Goal: Task Accomplishment & Management: Use online tool/utility

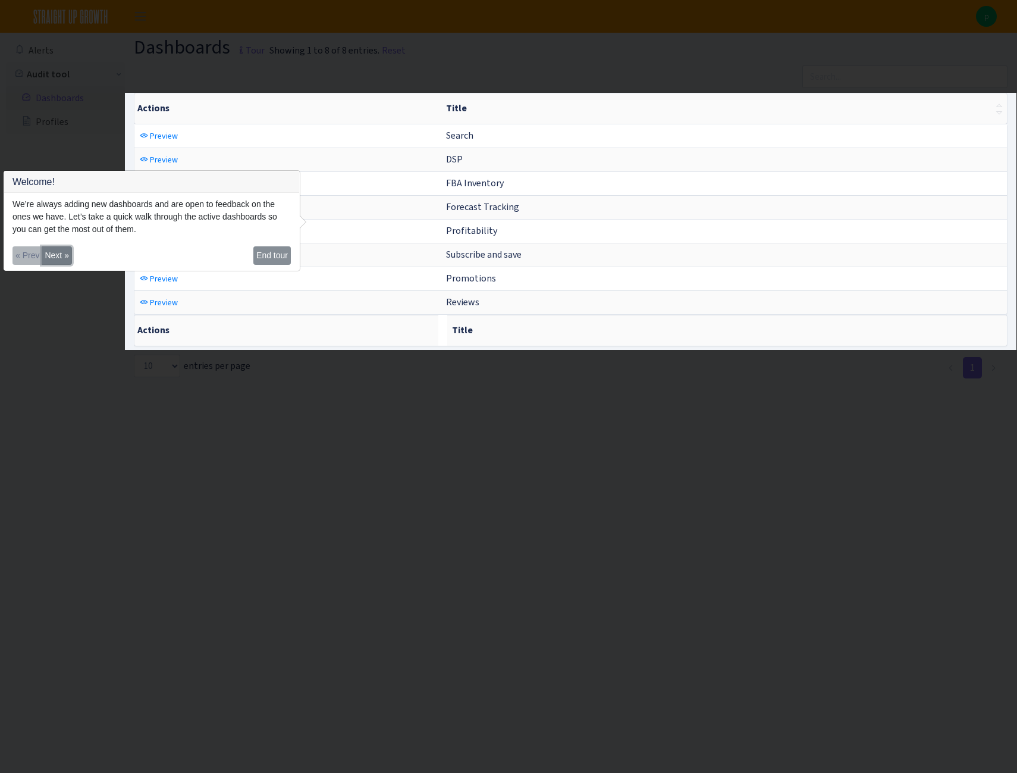
click at [57, 253] on button "Next »" at bounding box center [57, 255] width 30 height 18
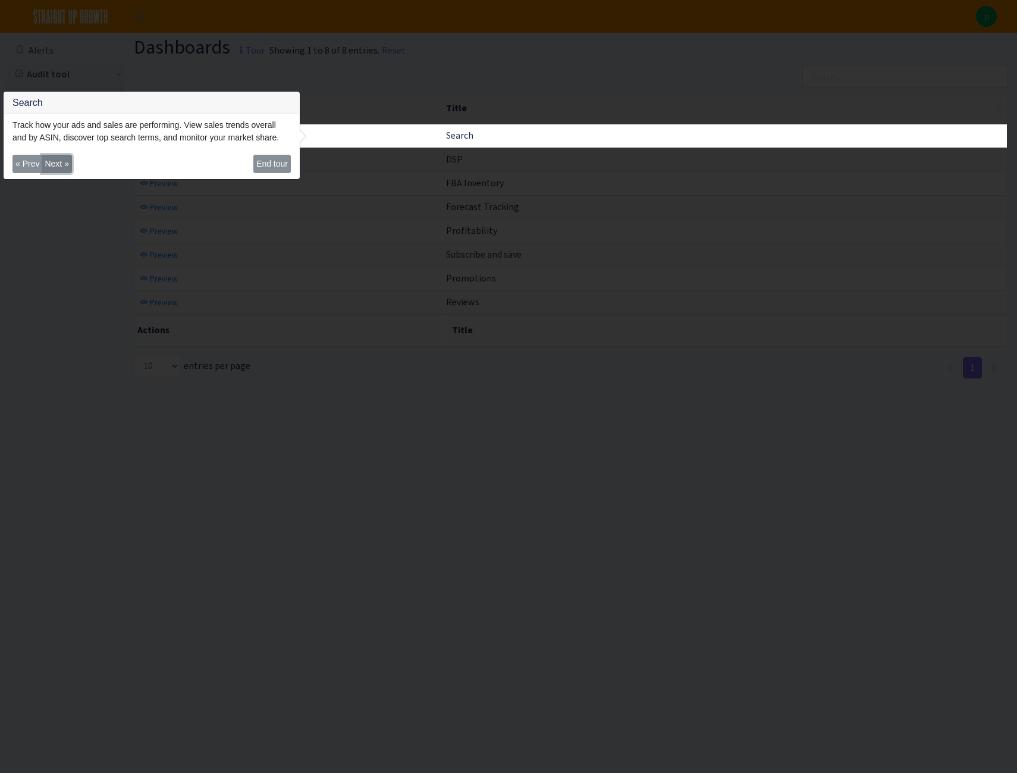
click at [57, 162] on button "Next »" at bounding box center [57, 164] width 30 height 18
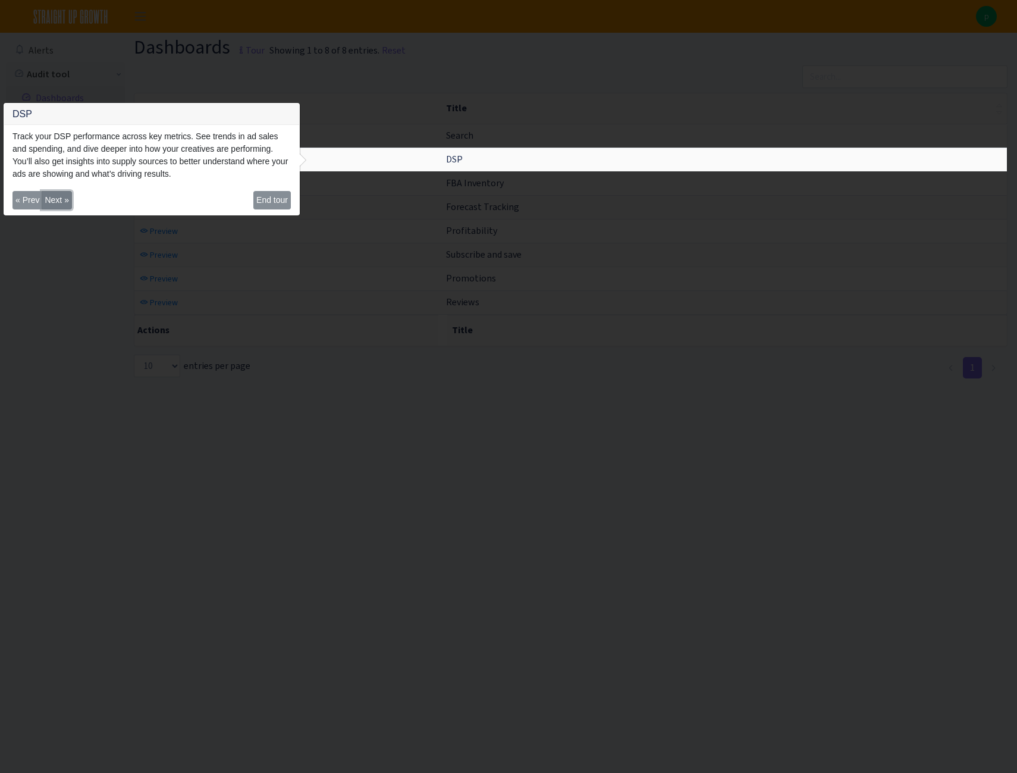
click at [58, 200] on button "Next »" at bounding box center [57, 200] width 30 height 18
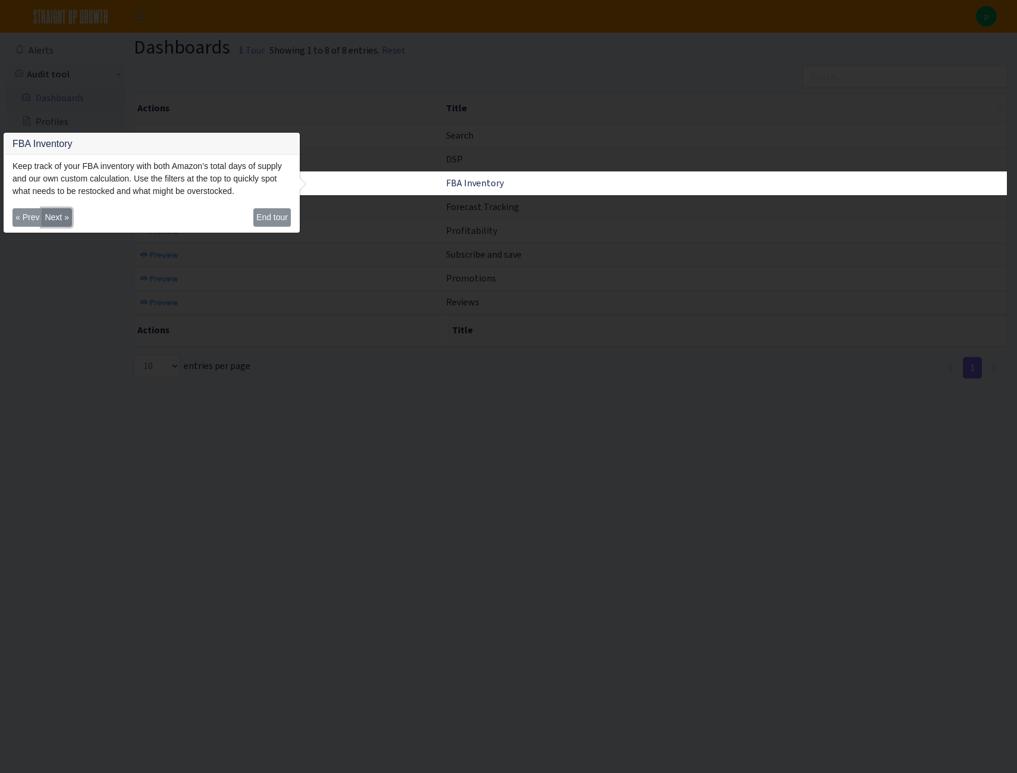
click at [61, 218] on button "Next »" at bounding box center [57, 217] width 30 height 18
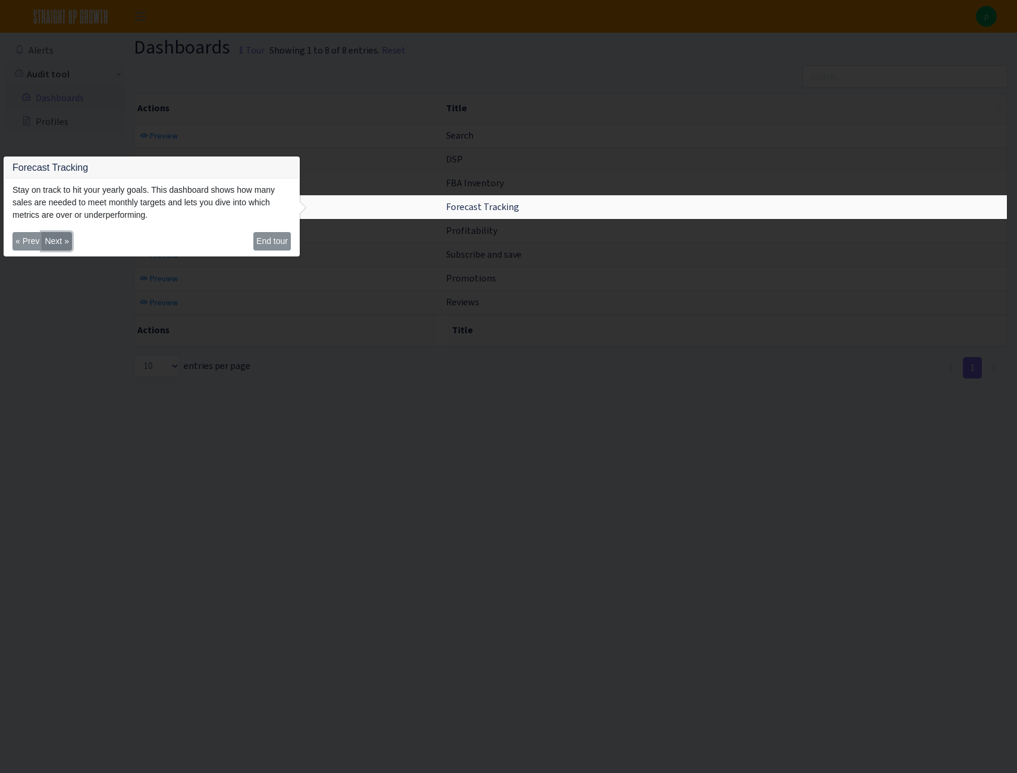
click at [62, 237] on button "Next »" at bounding box center [57, 241] width 30 height 18
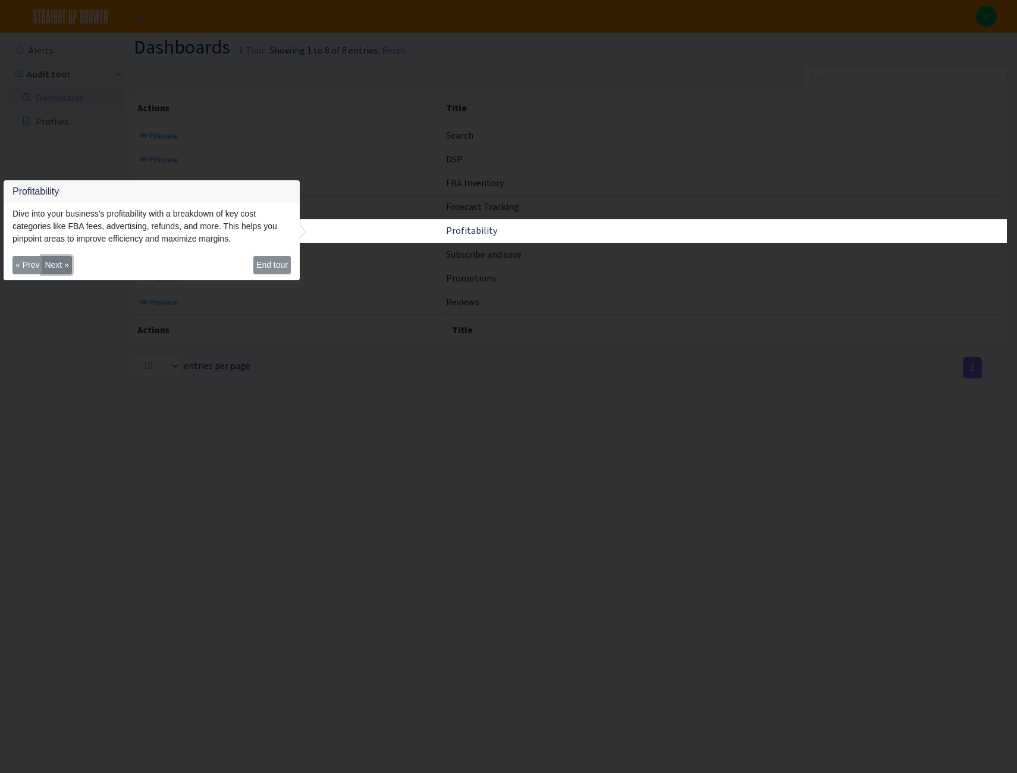
click at [54, 261] on button "Next »" at bounding box center [57, 265] width 30 height 18
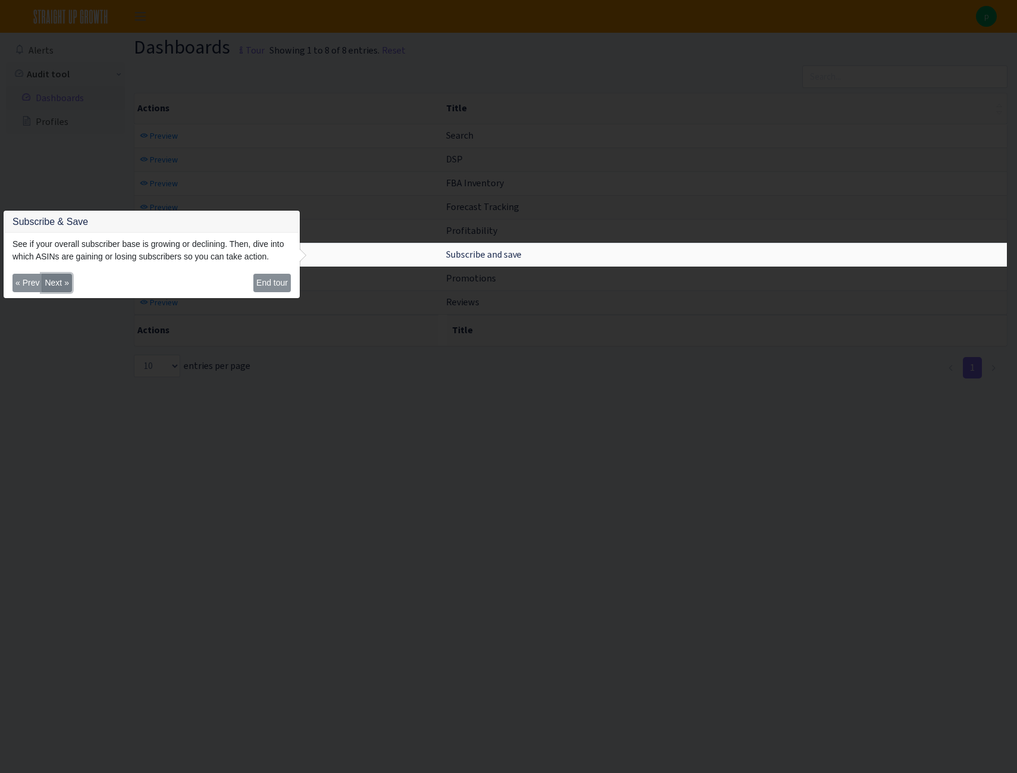
click at [60, 284] on button "Next »" at bounding box center [57, 283] width 30 height 18
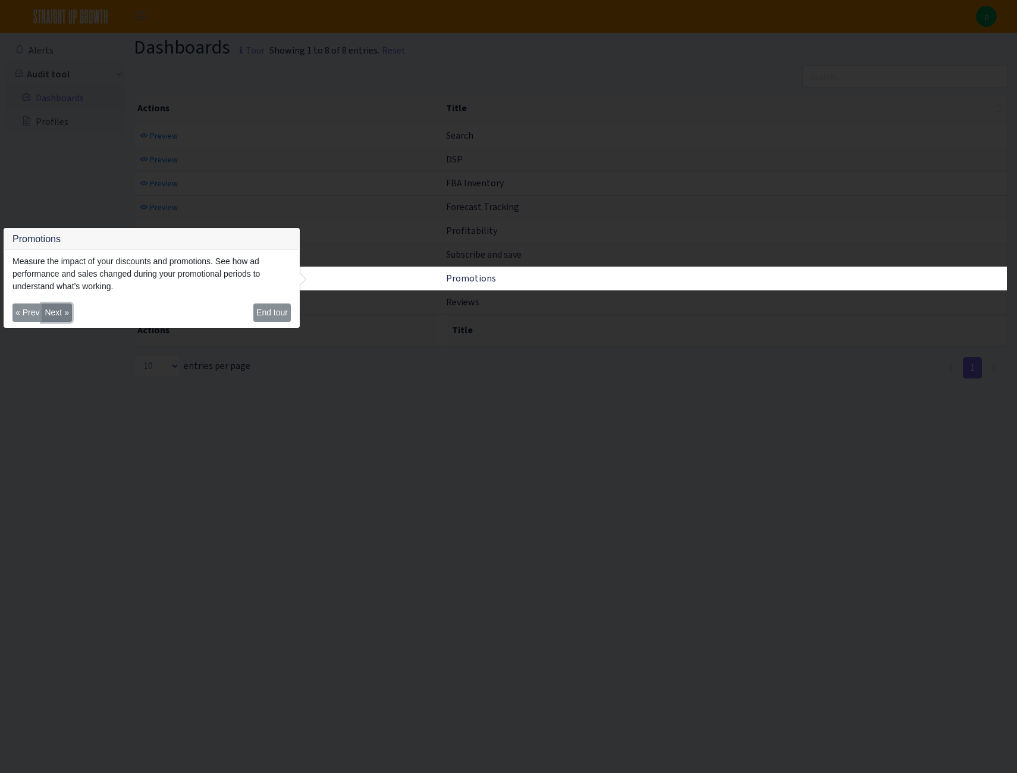
click at [60, 311] on button "Next »" at bounding box center [57, 312] width 30 height 18
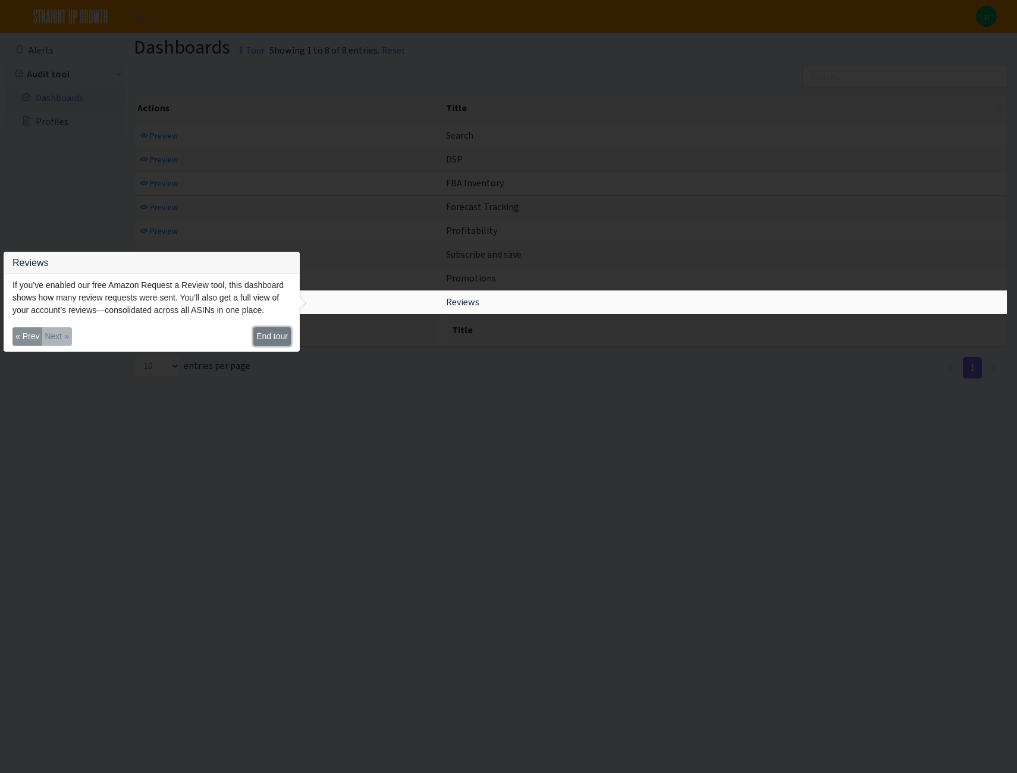
click at [270, 340] on button "End tour" at bounding box center [271, 336] width 37 height 18
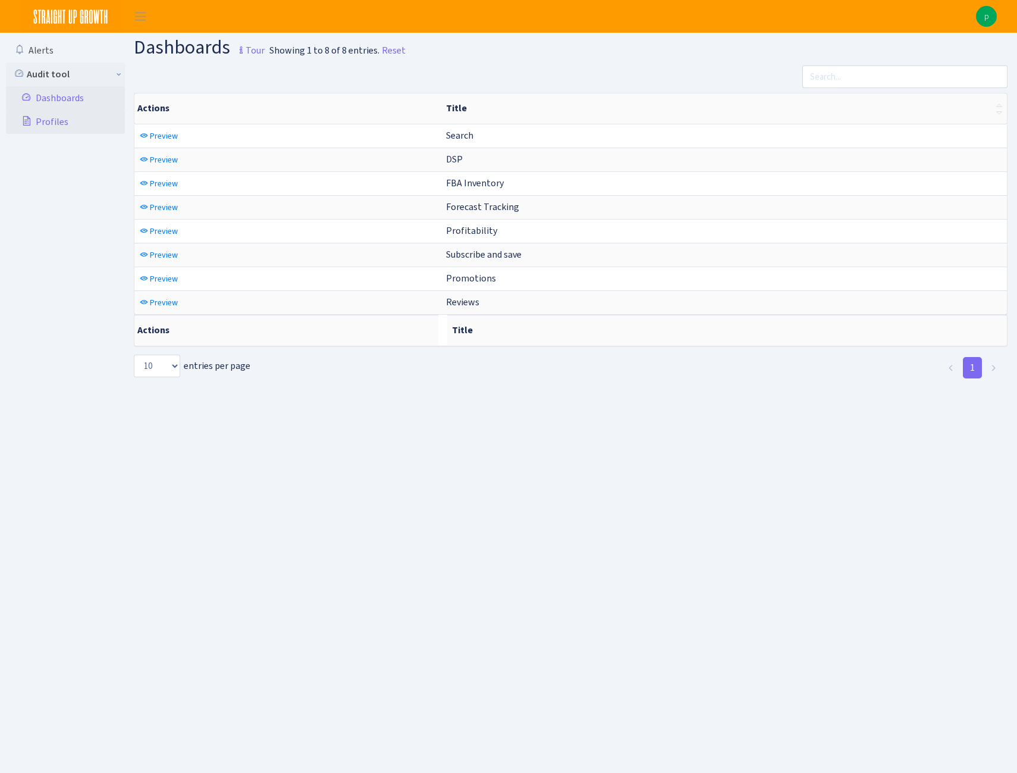
click at [46, 121] on link "Profiles" at bounding box center [65, 122] width 119 height 24
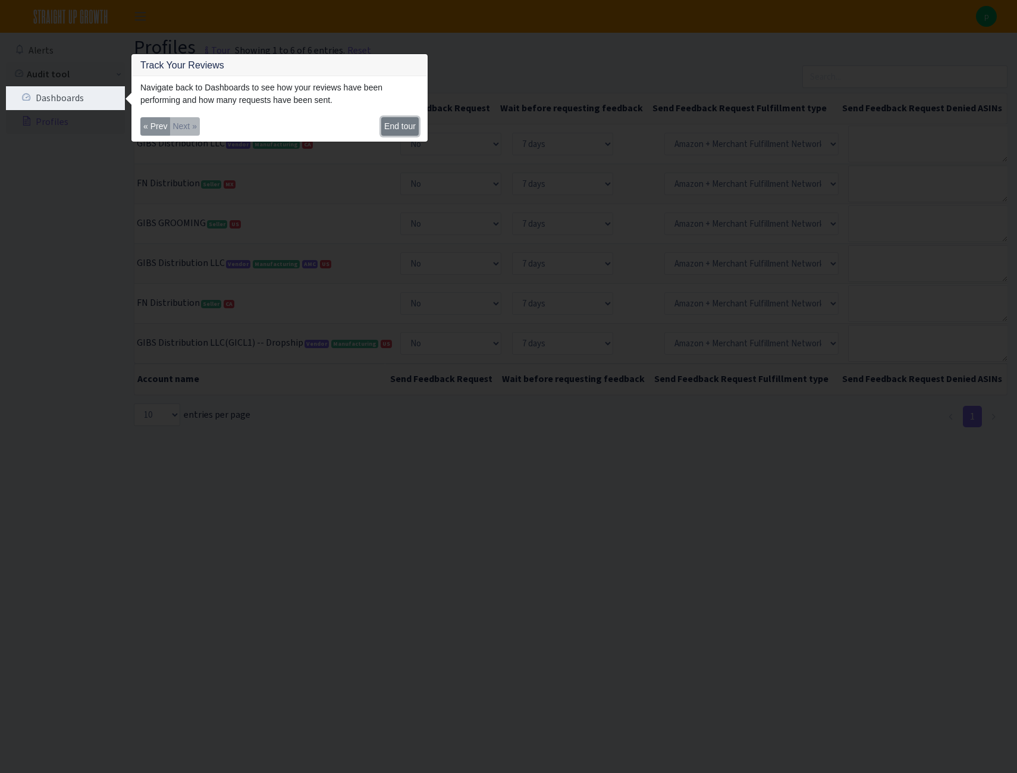
click at [411, 124] on button "End tour" at bounding box center [399, 126] width 37 height 18
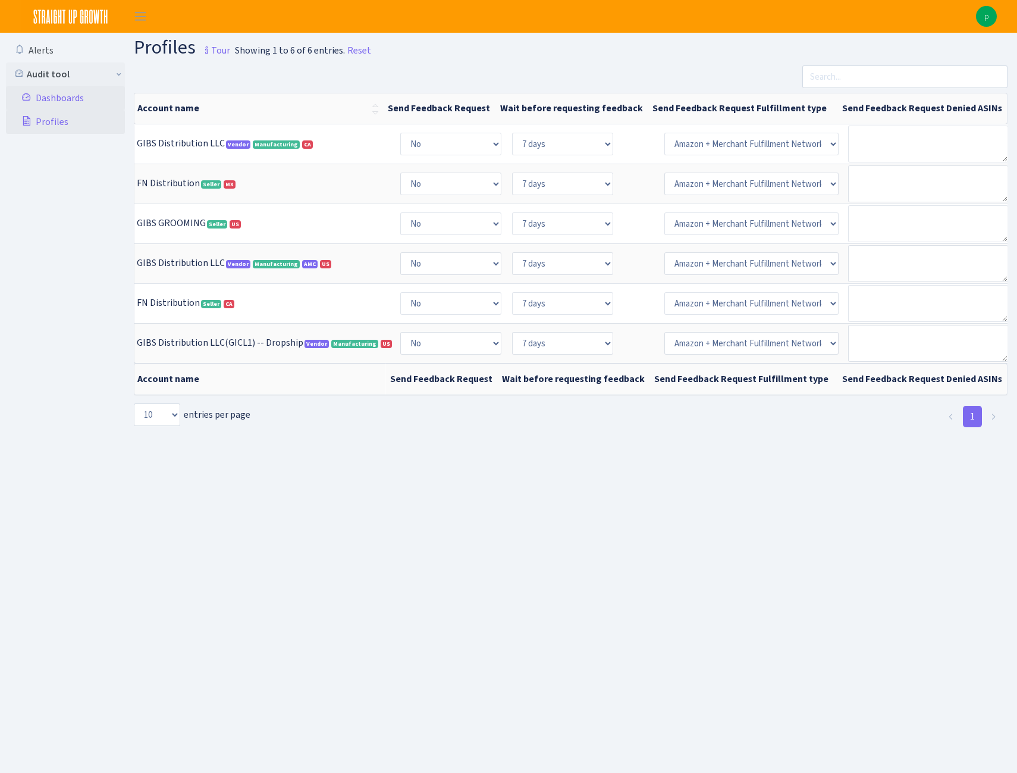
click at [54, 99] on link "Dashboards" at bounding box center [65, 98] width 119 height 24
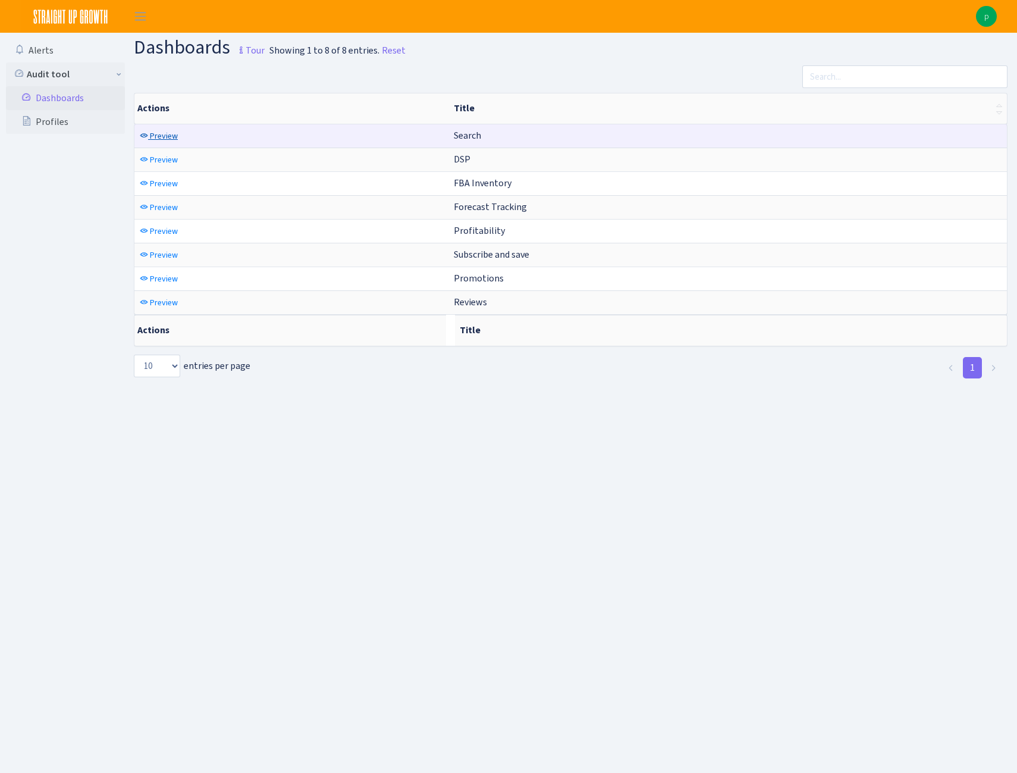
click at [159, 134] on span "Preview" at bounding box center [164, 135] width 28 height 11
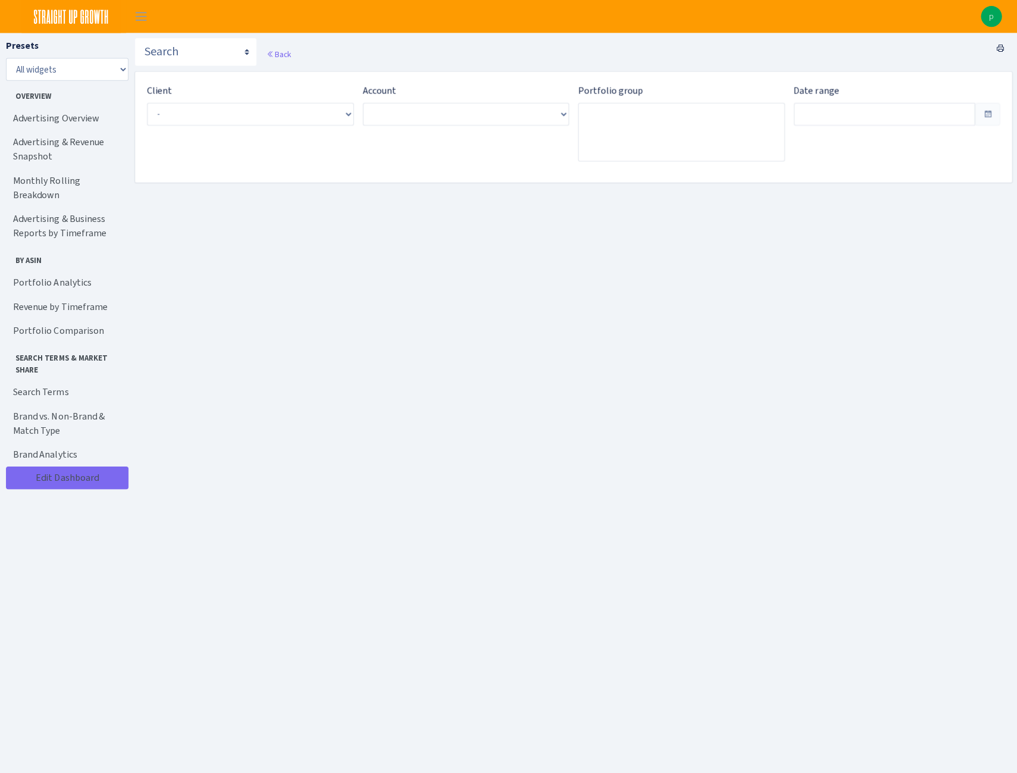
type input "[DATE] - [DATE]"
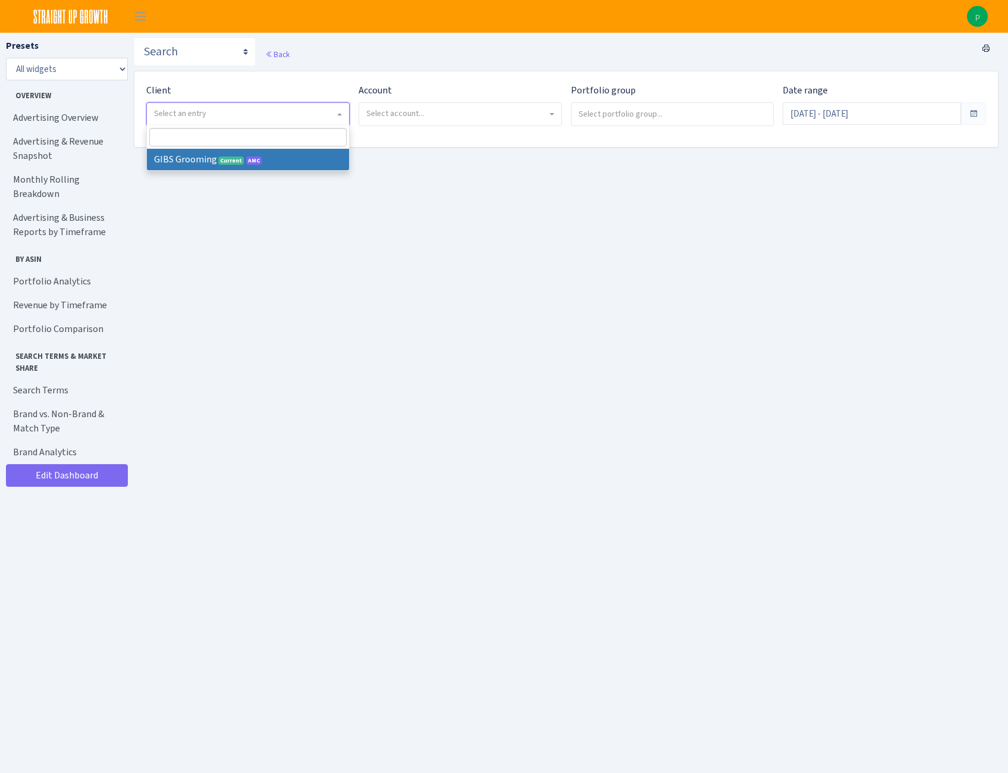
click at [189, 120] on span "Select an entry" at bounding box center [248, 114] width 202 height 23
select select "512"
select select
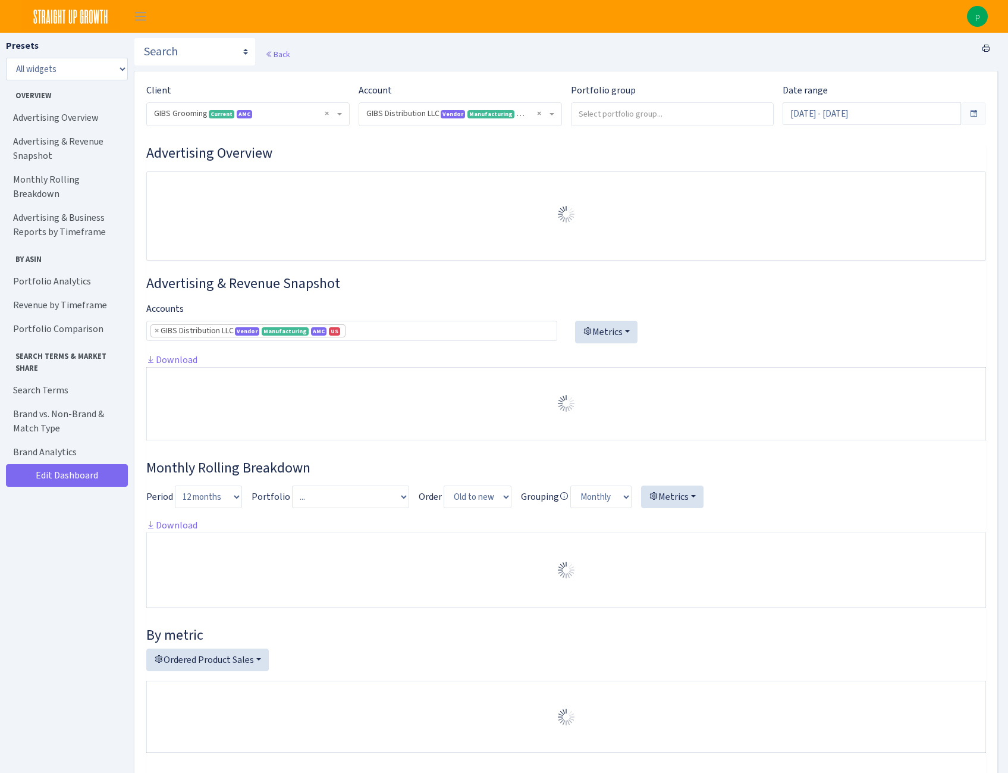
select select "219539911774608"
click at [441, 121] on span "× GIBS Distribution LLC Vendor Manufacturing AMC US 219539911774608ENTITY1364IU…" at bounding box center [460, 114] width 202 height 23
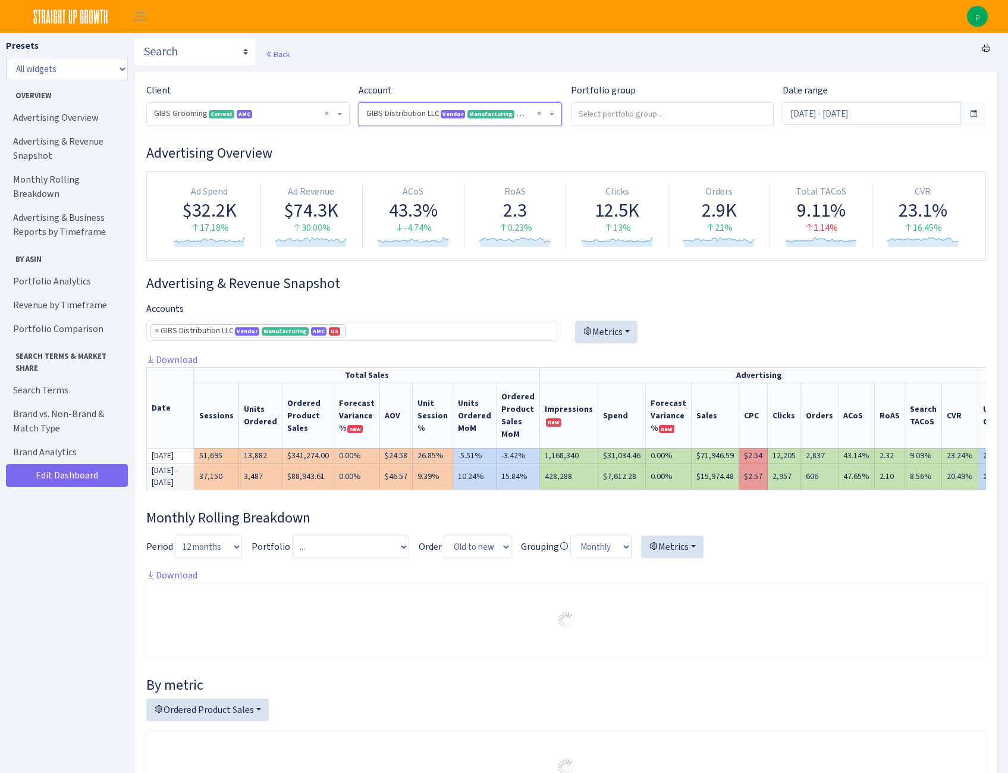
click at [441, 121] on span "× GIBS Distribution LLC Vendor Manufacturing AMC US 219539911774608ENTITY1364IU…" at bounding box center [460, 114] width 202 height 23
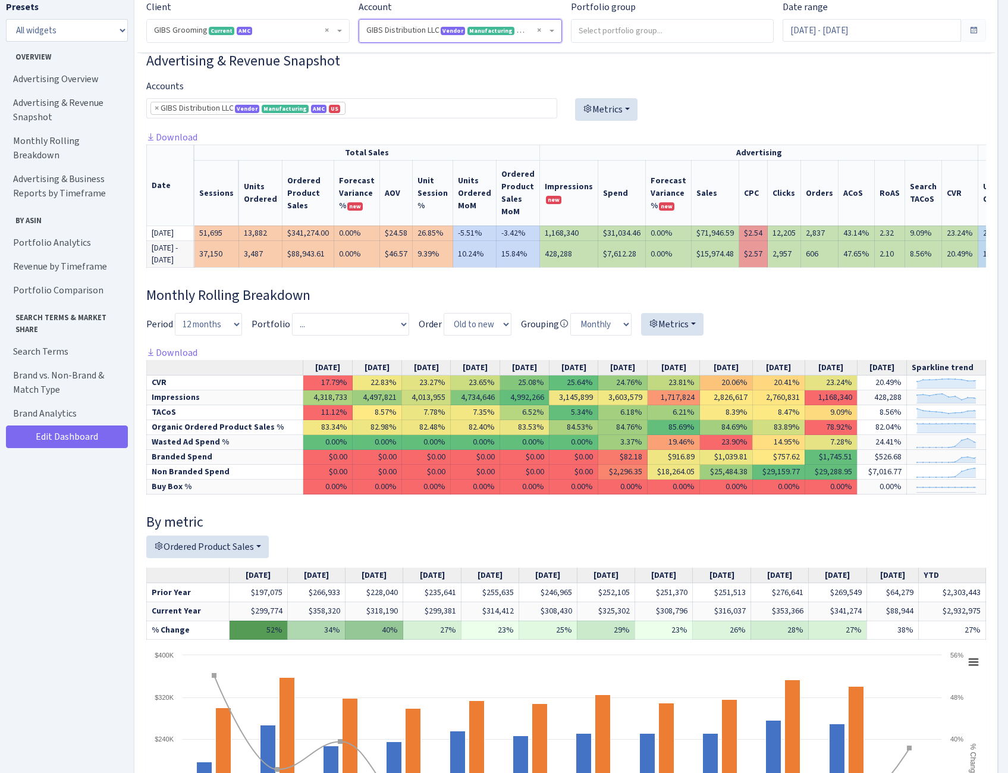
scroll to position [297, 0]
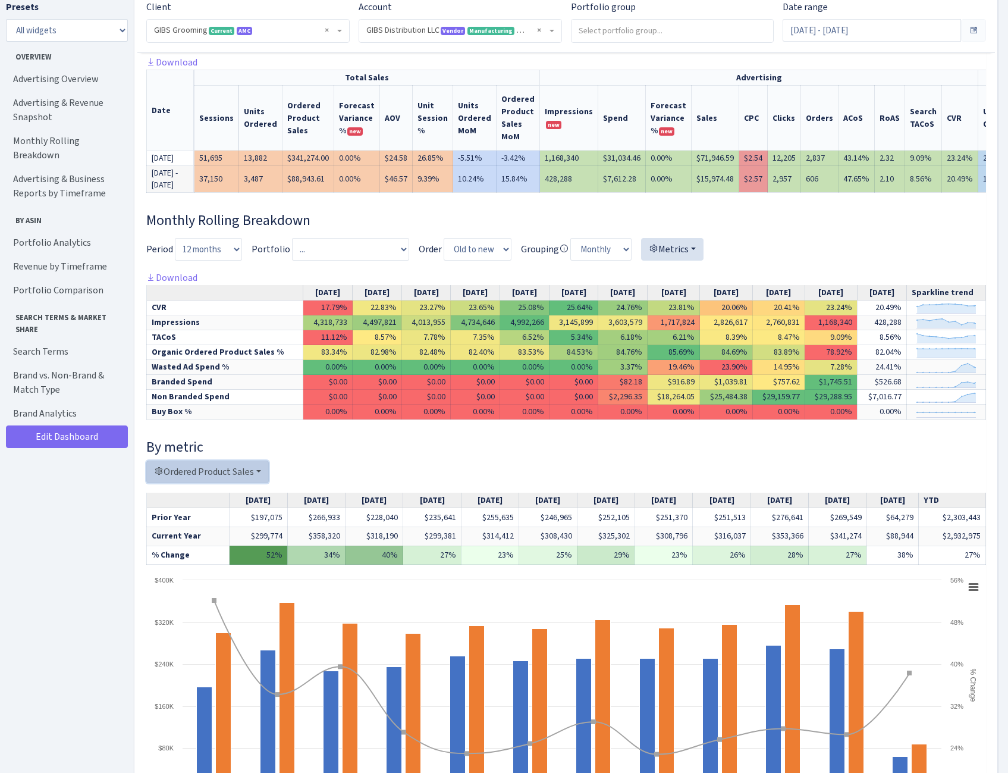
click at [241, 483] on button "Ordered Product Sales" at bounding box center [207, 471] width 123 height 23
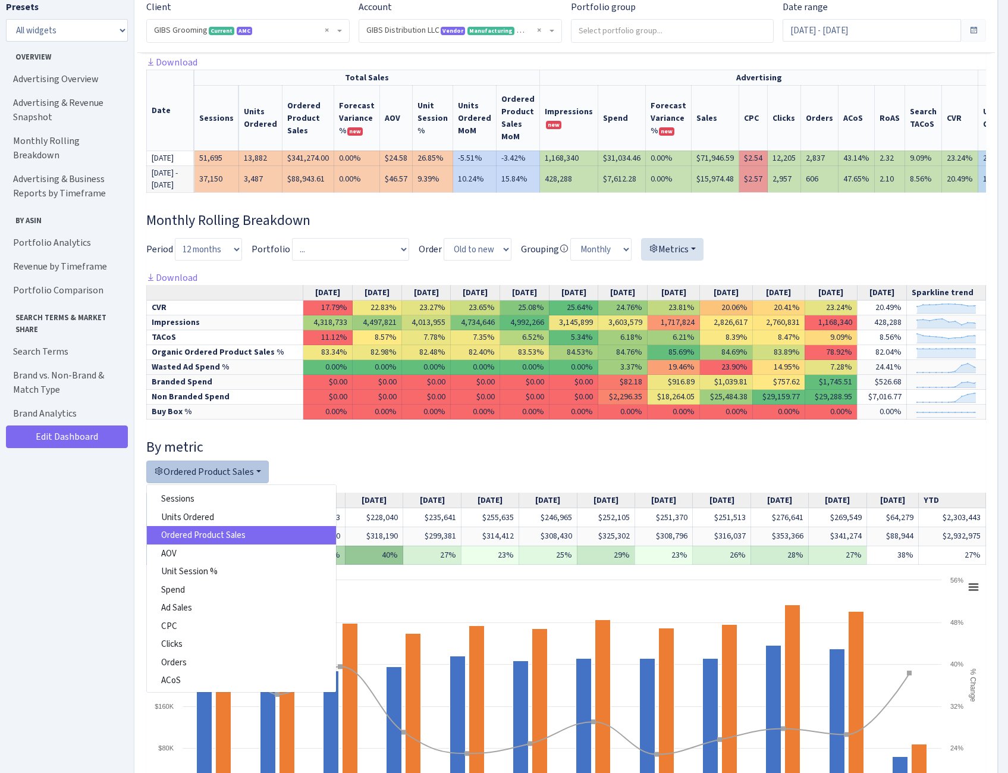
click at [399, 483] on div "Ordered Product Sales Sessions Units Ordered Ordered Product Sales AOV Unit Ses…" at bounding box center [566, 471] width 840 height 23
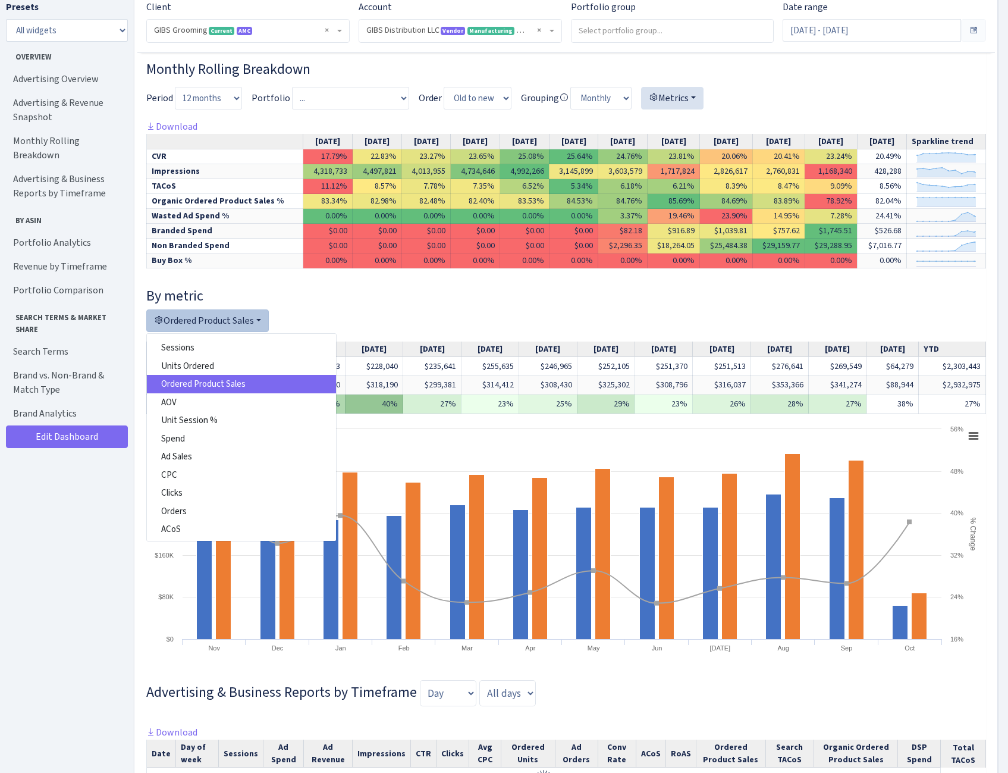
scroll to position [476, 0]
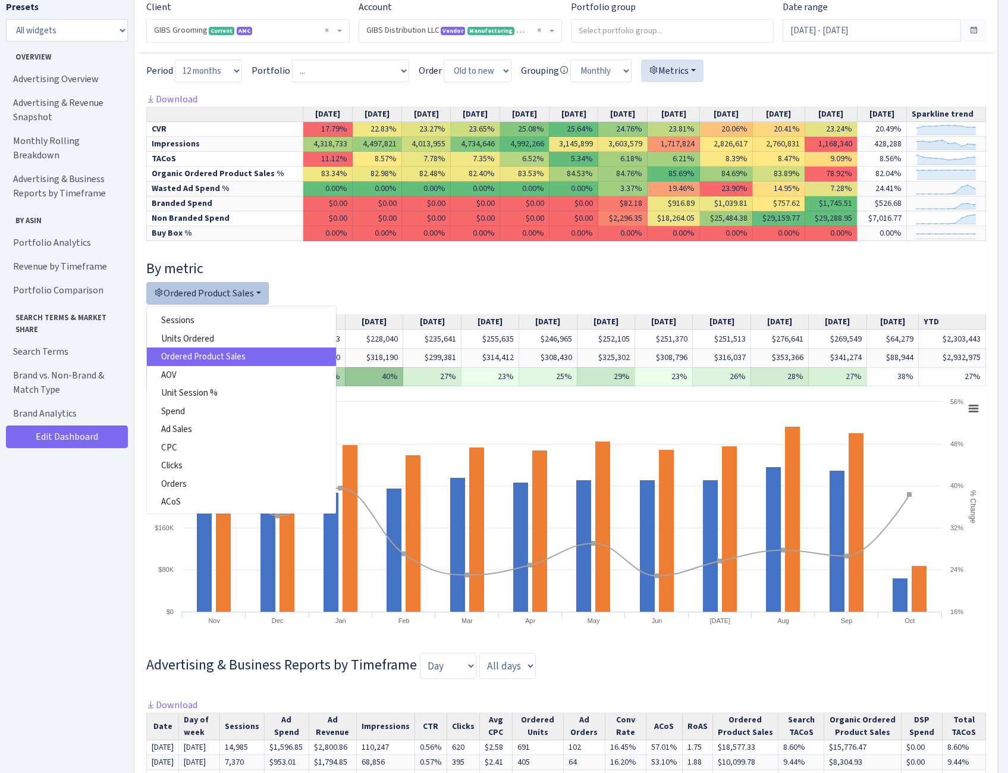
click at [354, 277] on h4 "By metric" at bounding box center [566, 268] width 840 height 17
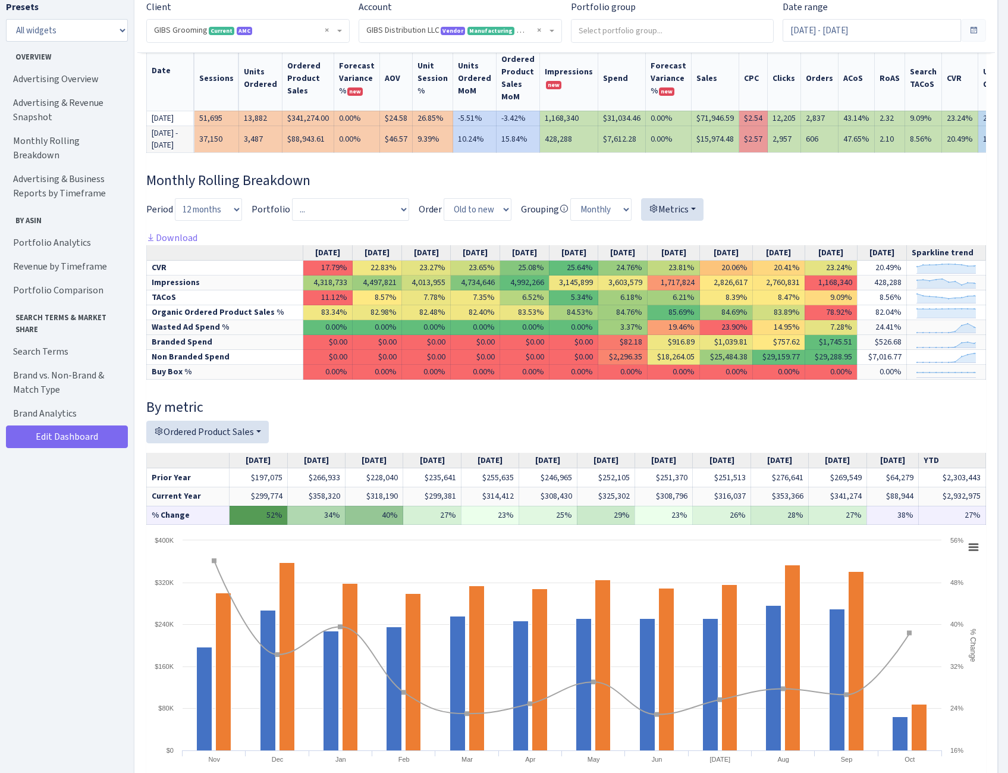
scroll to position [297, 0]
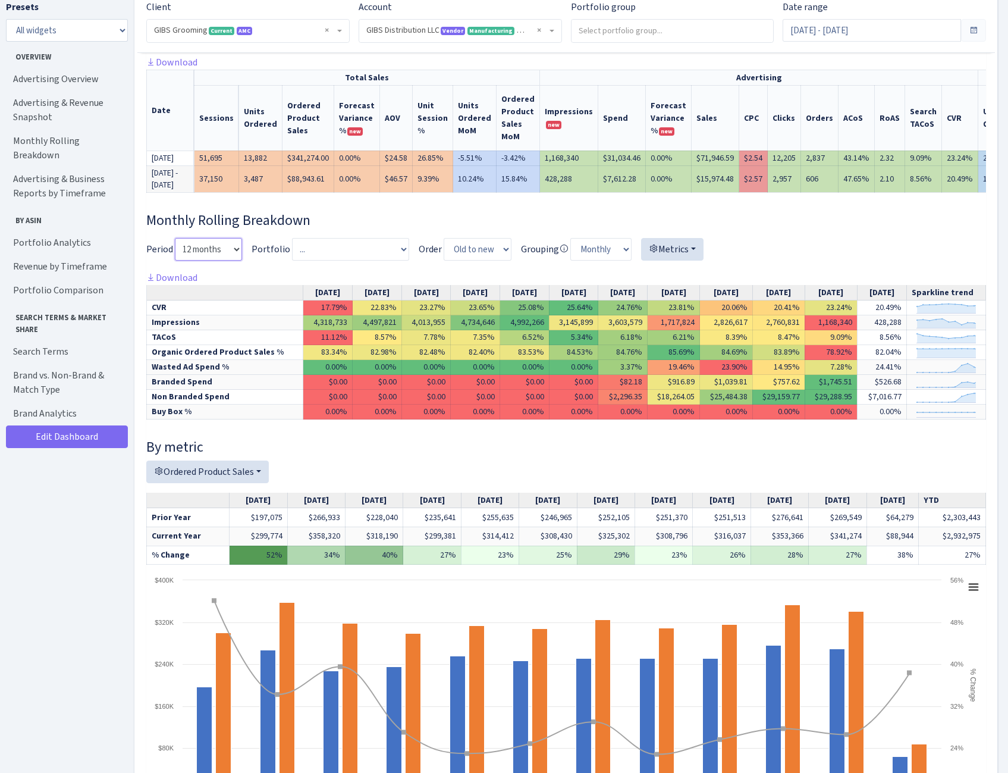
click at [235, 261] on select "3 months 6 months Year to date 12 months 15 months 18 months 24 months" at bounding box center [208, 249] width 67 height 23
click at [394, 261] on select "... Archived GIBS 2023 GIBS 2023-1 GIBS Initial Budget GIBS [PERSON_NAME] [PERS…" at bounding box center [350, 249] width 117 height 23
select select "83872539814341"
click at [292, 259] on select "... Archived GIBS 2023 GIBS 2023-1 GIBS Initial Budget GIBS [PERSON_NAME] [PERS…" at bounding box center [350, 249] width 117 height 23
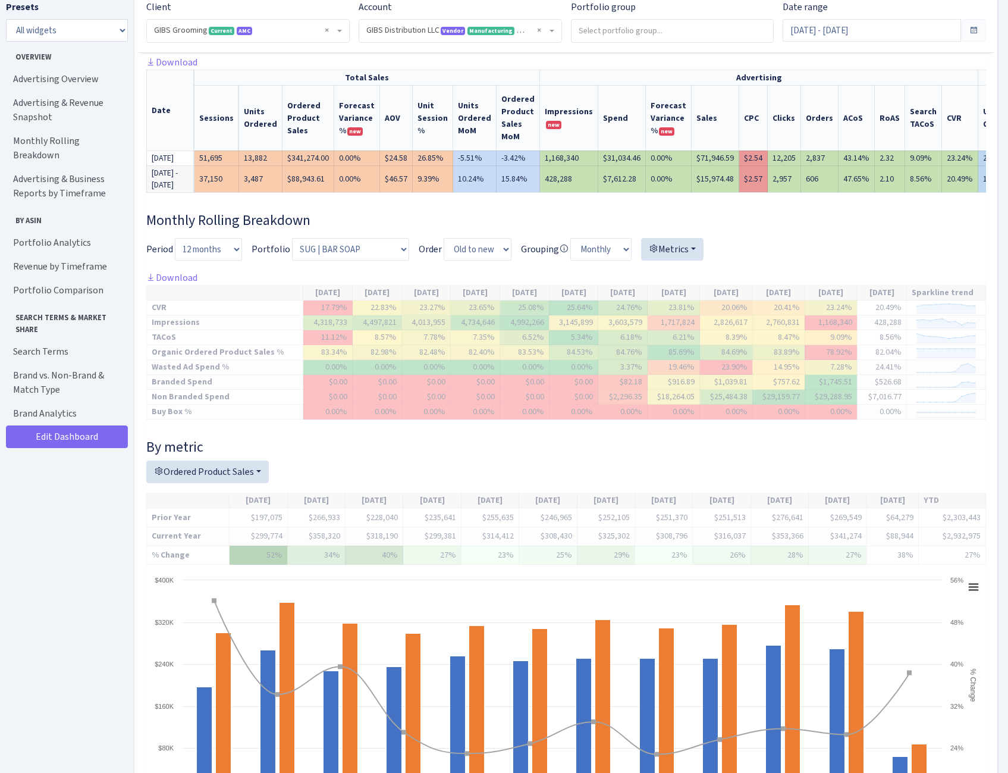
click at [764, 266] on div at bounding box center [566, 254] width 840 height 33
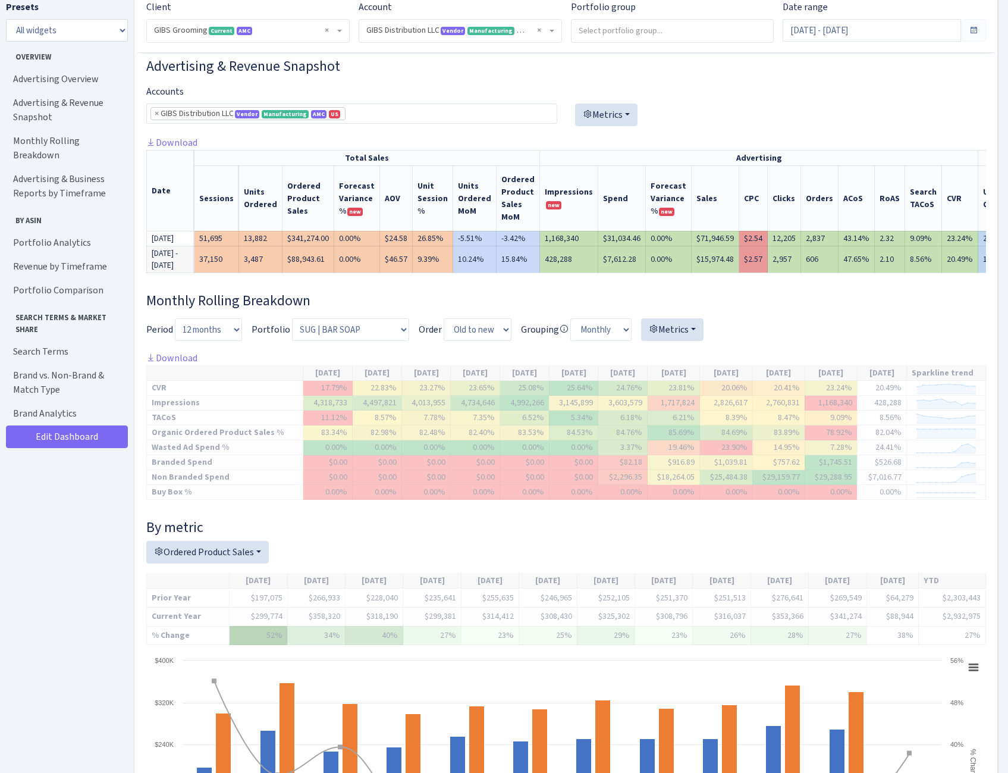
scroll to position [238, 0]
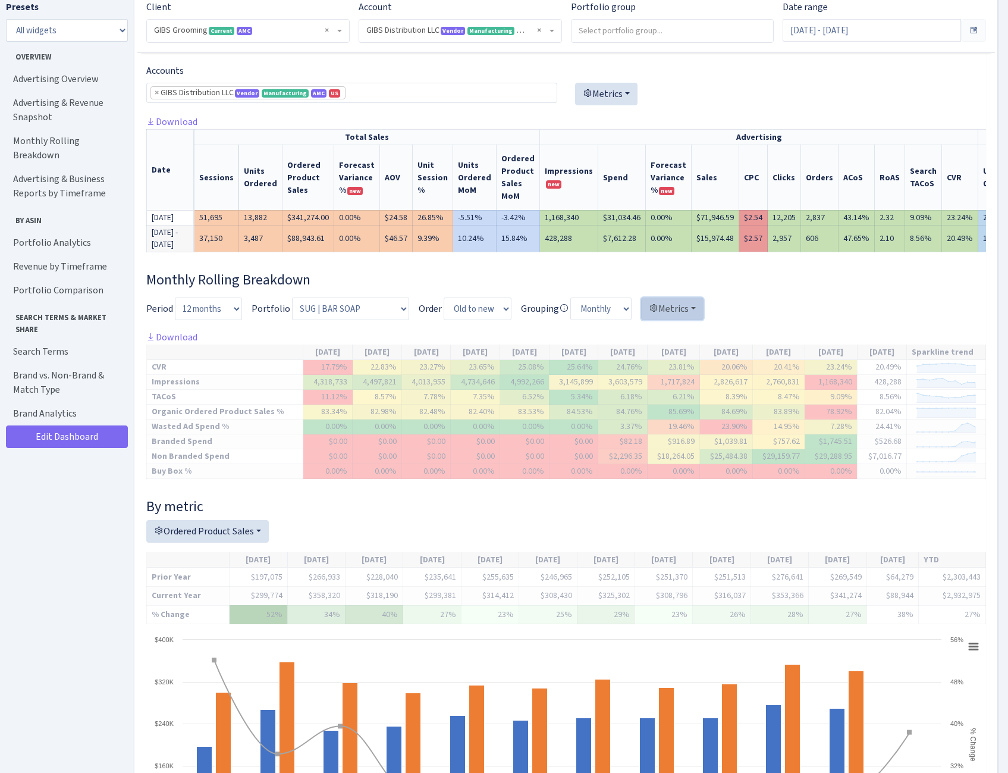
click at [686, 320] on button "Metrics" at bounding box center [672, 308] width 62 height 23
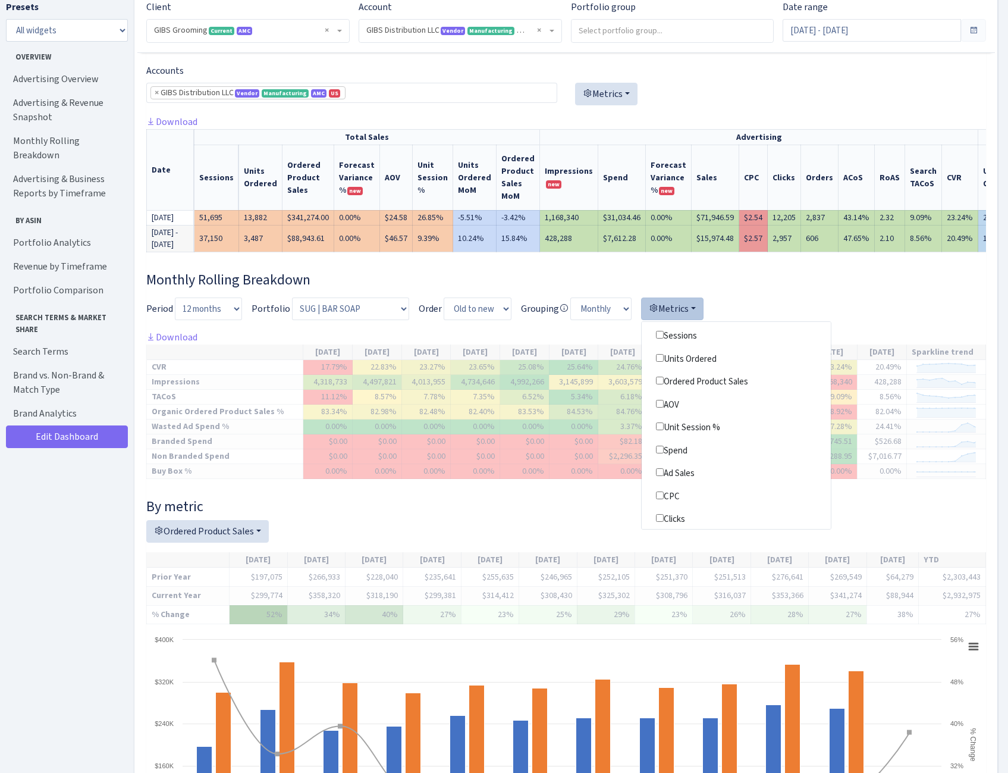
click at [686, 320] on button "Metrics" at bounding box center [672, 308] width 62 height 23
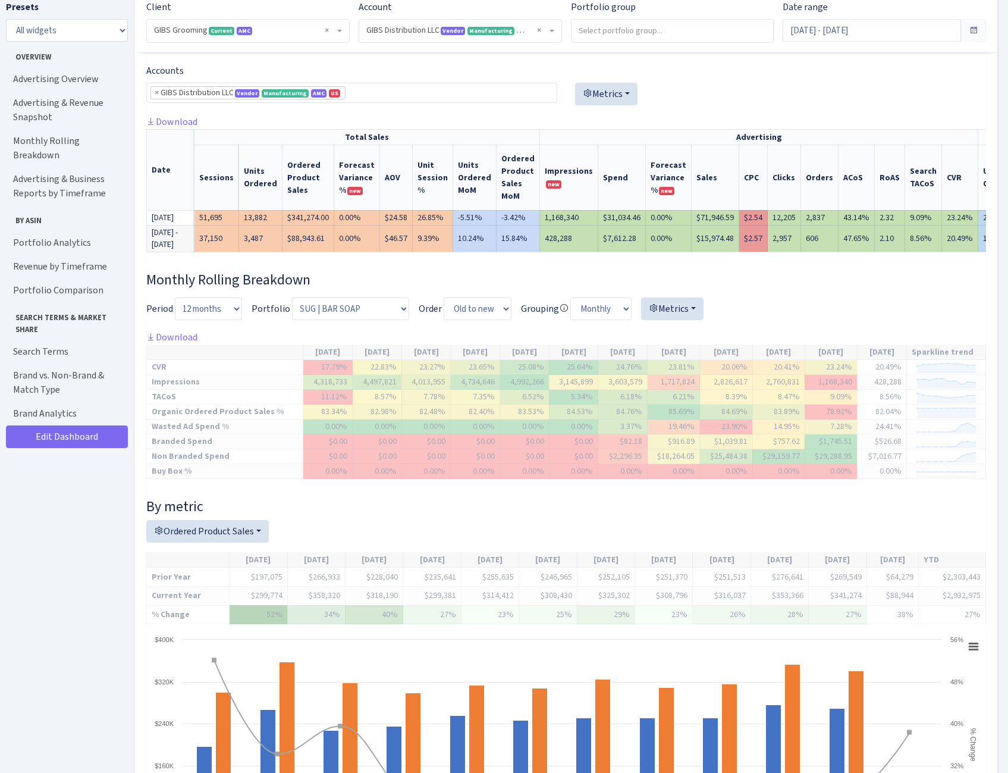
click at [812, 316] on div "Monthly Rolling Breakdown Period 3 months 6 months Year to date 12 months 15 mo…" at bounding box center [566, 571] width 840 height 601
click at [396, 320] on select "... Archived GIBS 2023 GIBS 2023-1 GIBS Initial Budget GIBS [PERSON_NAME] [PERS…" at bounding box center [350, 308] width 117 height 23
click at [292, 318] on select "... Archived GIBS 2023 GIBS 2023-1 GIBS Initial Budget GIBS [PERSON_NAME] [PERS…" at bounding box center [350, 308] width 117 height 23
click at [812, 322] on div at bounding box center [566, 313] width 840 height 33
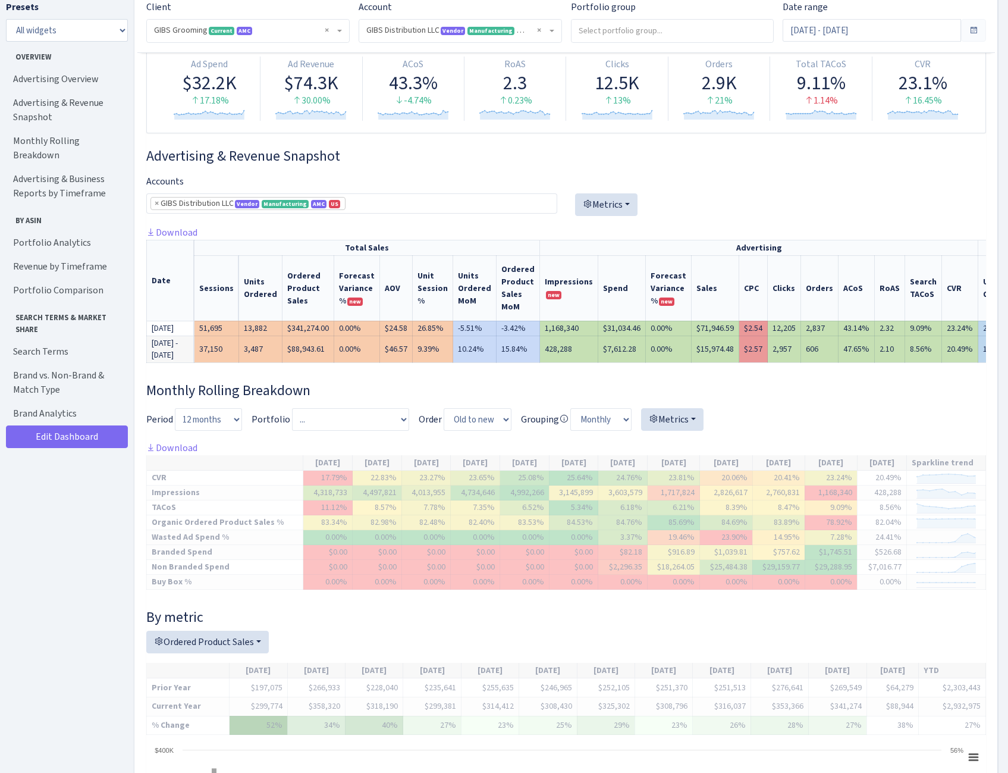
scroll to position [119, 0]
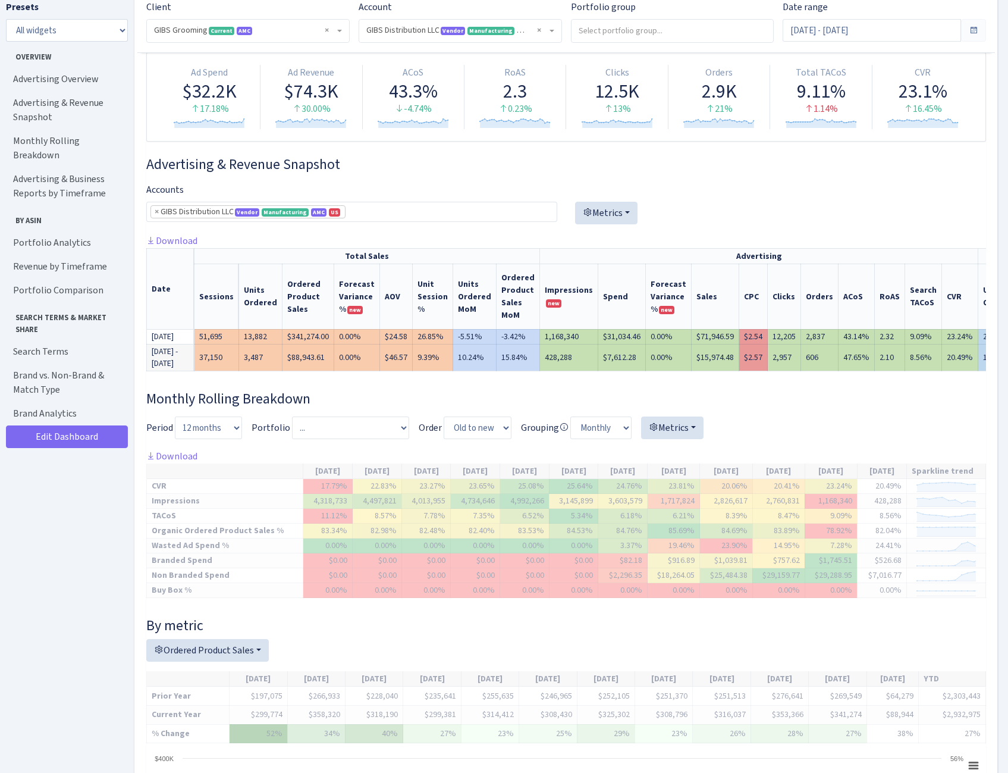
click at [902, 430] on div "Monthly Rolling Breakdown Period 3 months 6 months Year to date 12 months 15 mo…" at bounding box center [566, 690] width 840 height 601
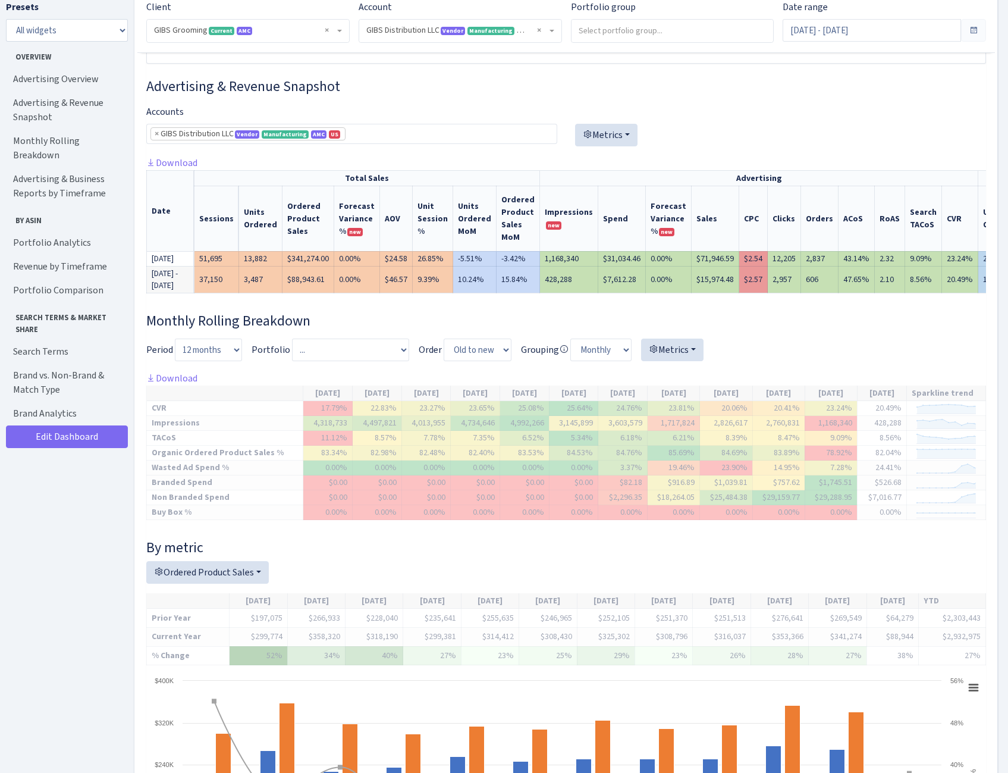
scroll to position [238, 0]
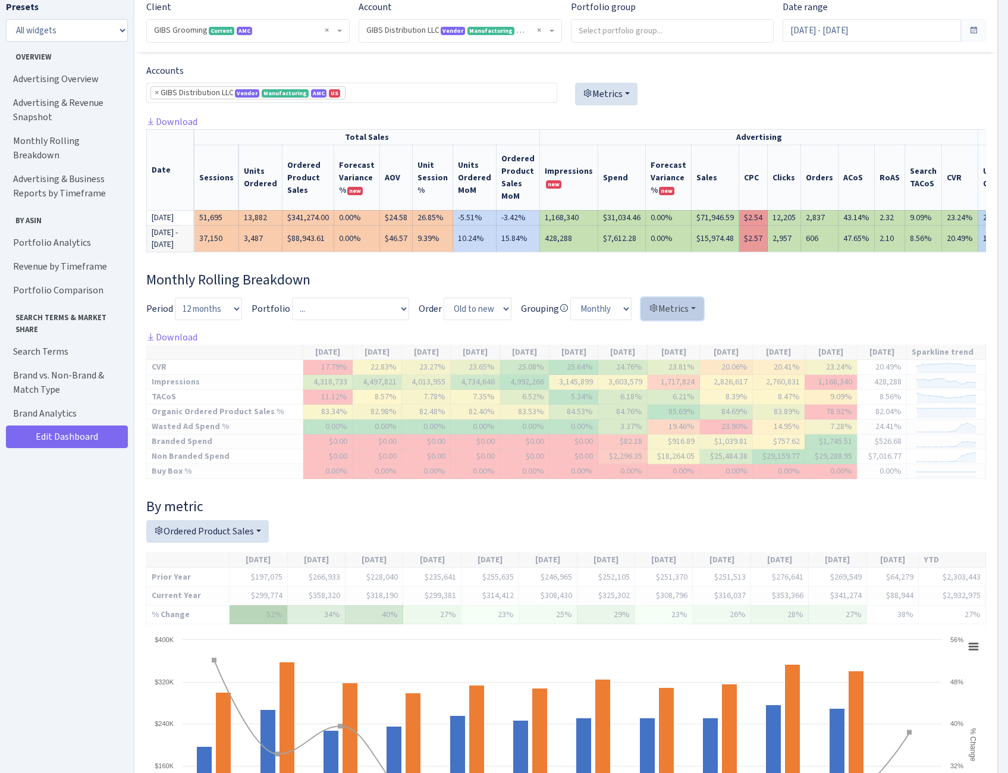
click at [683, 320] on button "Metrics" at bounding box center [672, 308] width 62 height 23
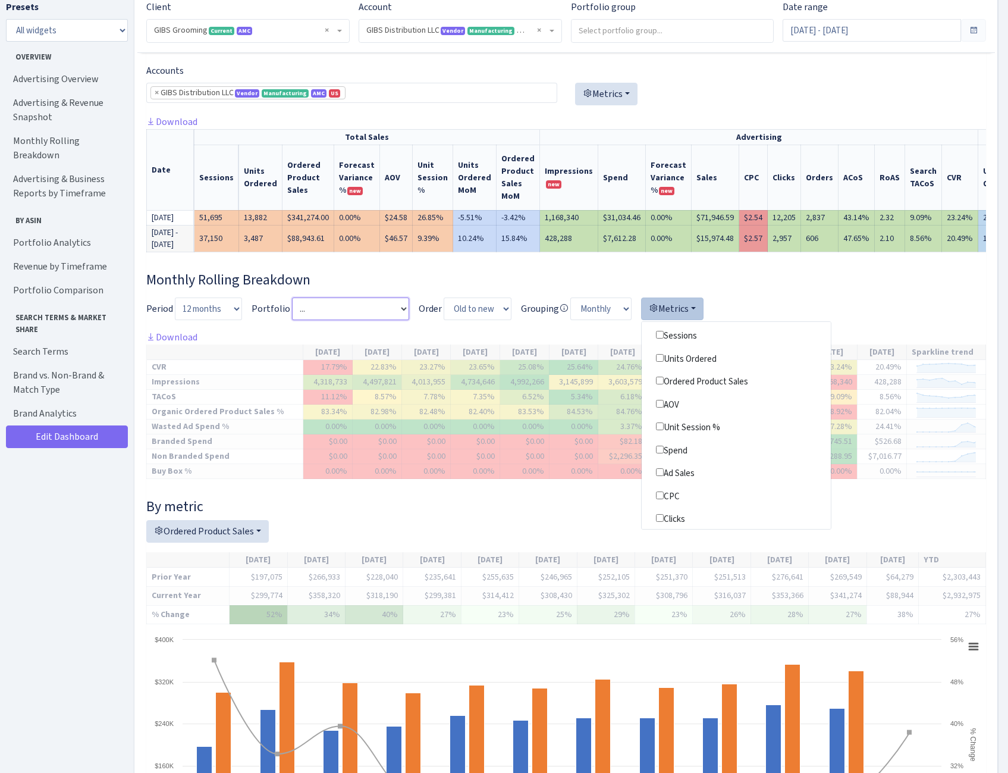
click at [336, 320] on select "... Archived GIBS 2023 GIBS 2023-1 GIBS Initial Budget GIBS [PERSON_NAME] [PERS…" at bounding box center [350, 308] width 117 height 23
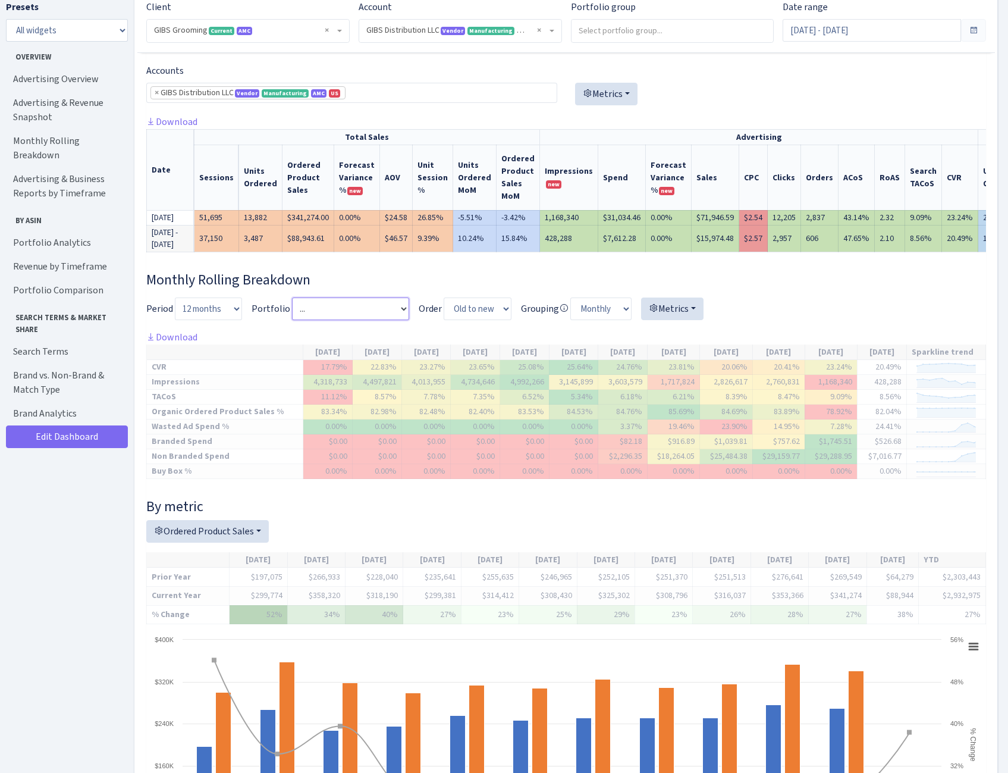
click at [338, 320] on select "... Archived GIBS 2023 GIBS 2023-1 GIBS Initial Budget GIBS [PERSON_NAME] [PERS…" at bounding box center [350, 308] width 117 height 23
click at [649, 320] on button "Metrics" at bounding box center [672, 308] width 62 height 23
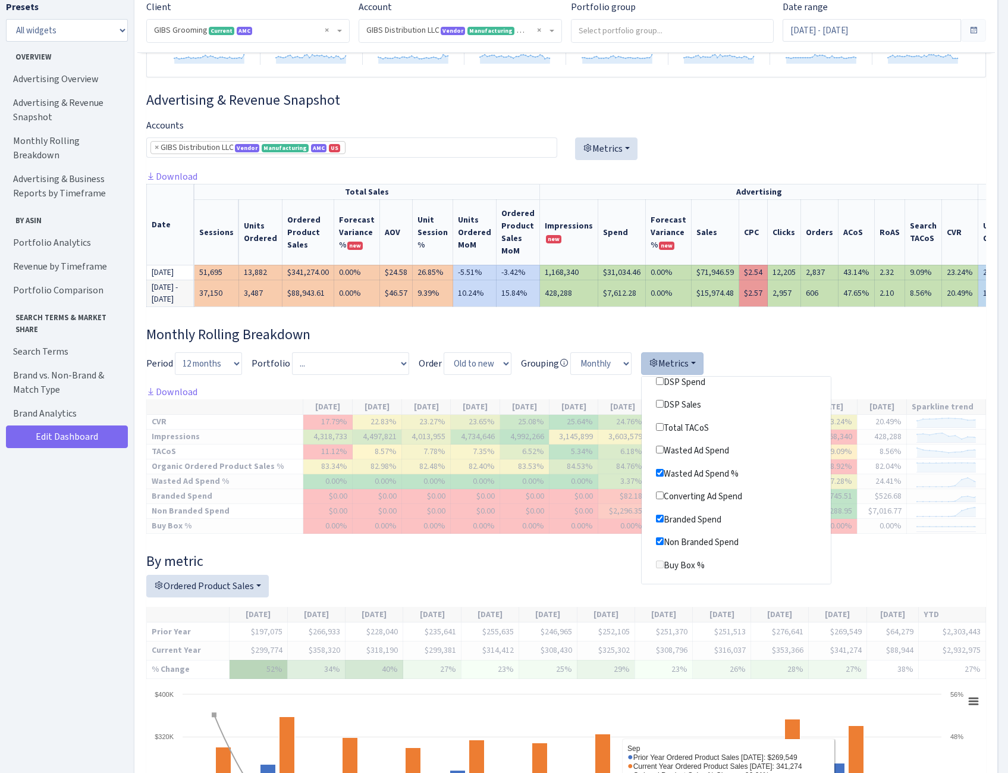
scroll to position [178, 0]
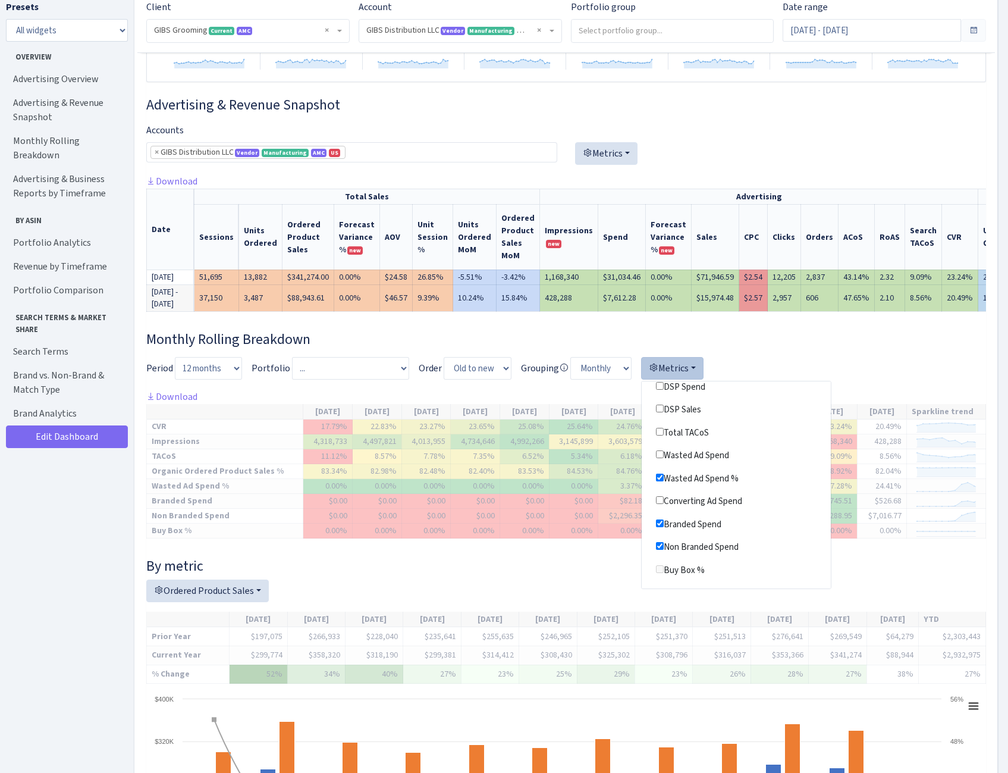
click at [902, 413] on div "Monthly Rolling Breakdown Period 3 months 6 months Year to date 12 months 15 mo…" at bounding box center [566, 631] width 840 height 601
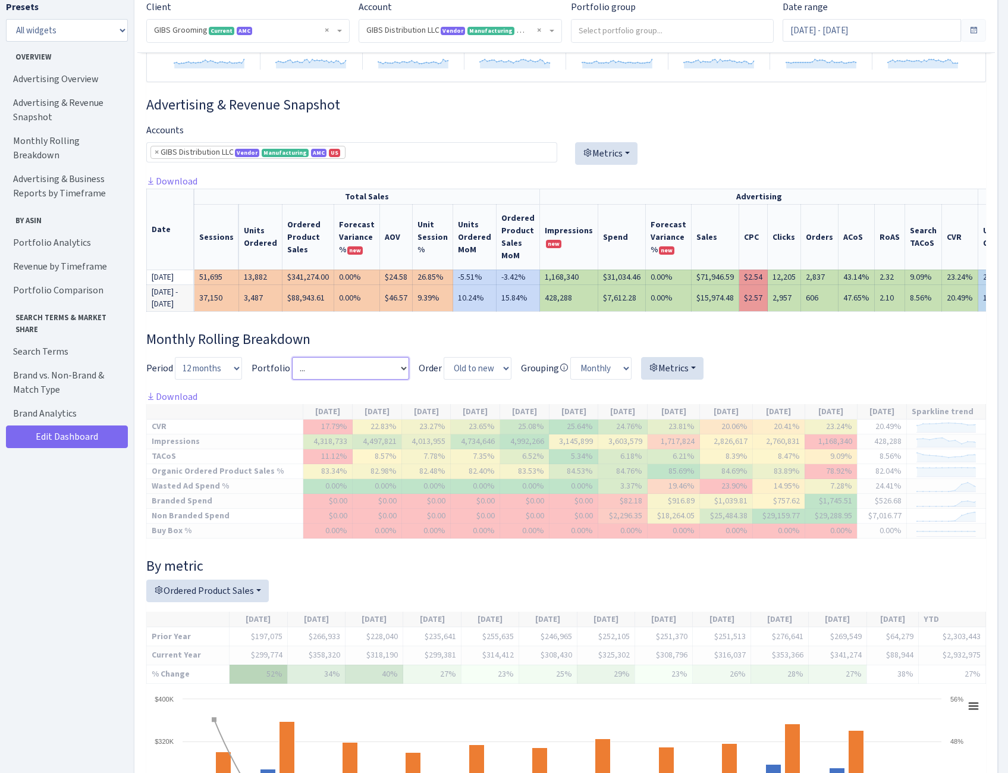
click at [378, 379] on select "... Archived GIBS 2023 GIBS 2023-1 GIBS Initial Budget GIBS [PERSON_NAME] [PERS…" at bounding box center [350, 368] width 117 height 23
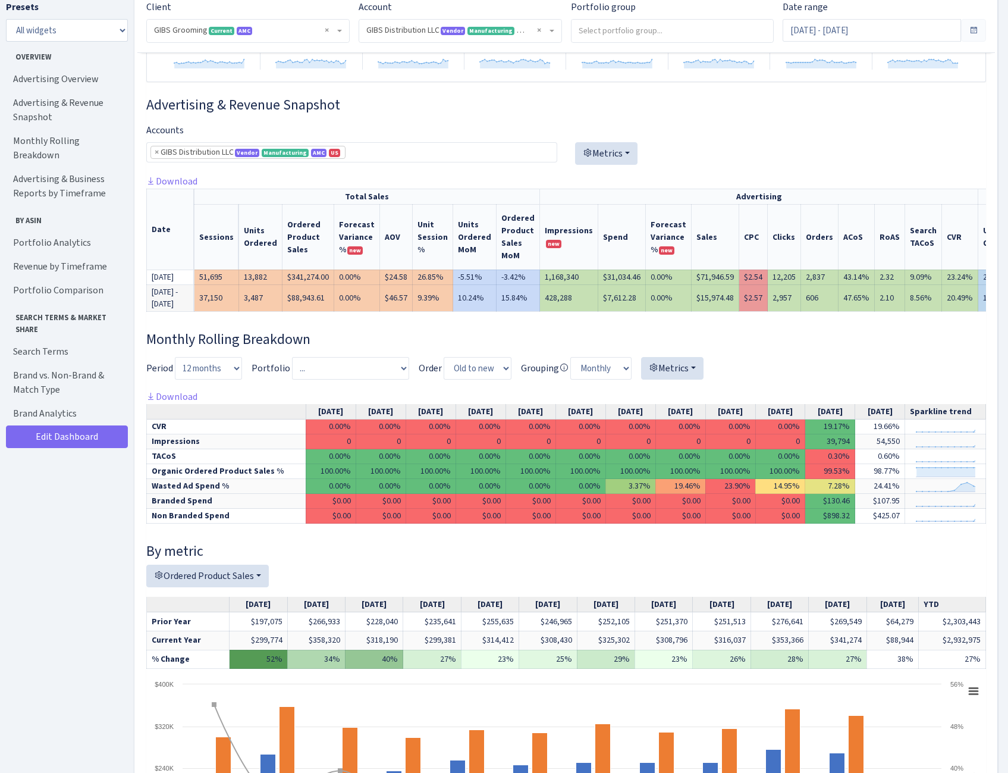
click at [786, 348] on h3 "Monthly Rolling Breakdown" at bounding box center [566, 339] width 840 height 17
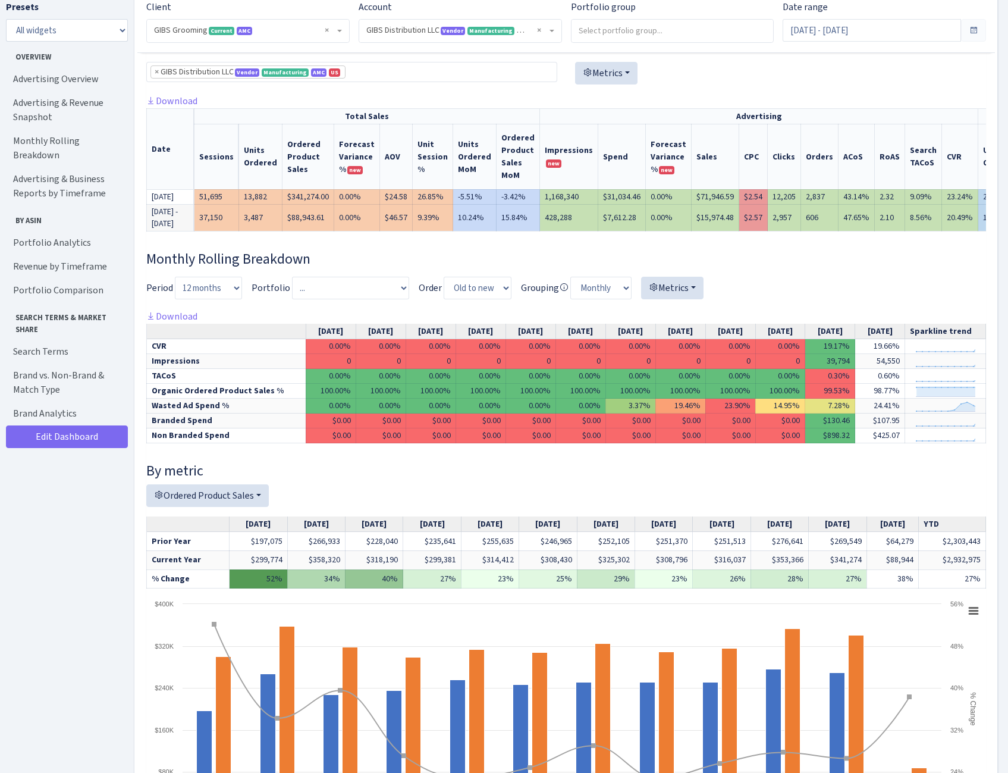
scroll to position [238, 0]
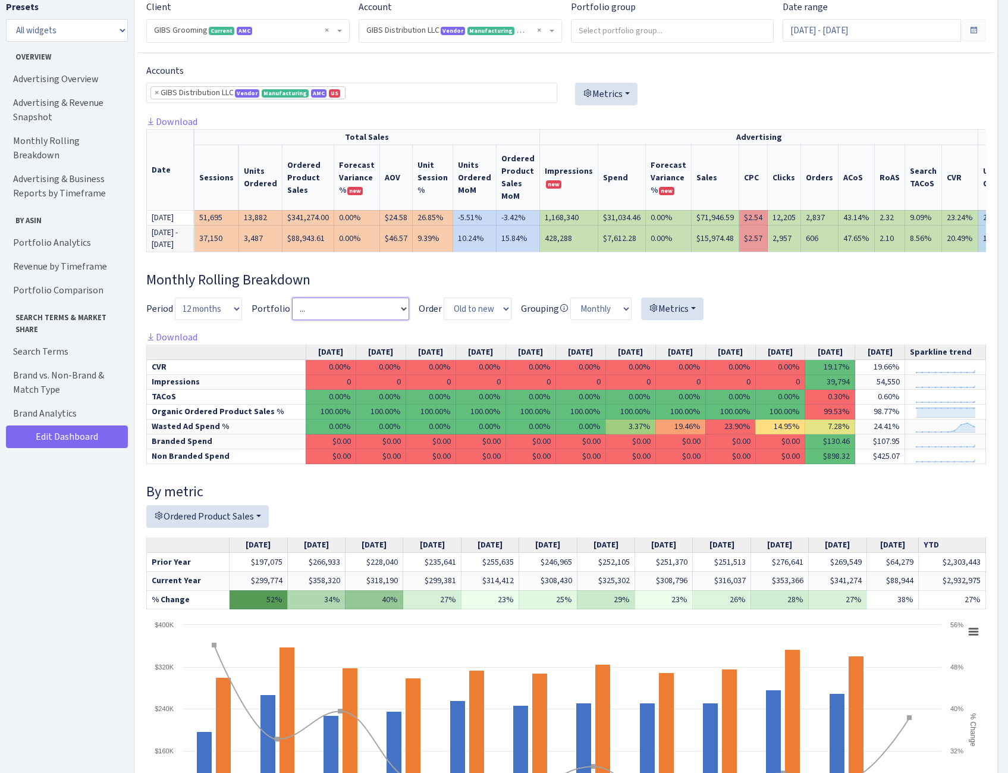
click at [394, 320] on select "... Archived GIBS 2023 GIBS 2023-1 GIBS Initial Budget GIBS [PERSON_NAME] [PERS…" at bounding box center [350, 308] width 117 height 23
select select "112155327405250"
click at [292, 318] on select "... Archived GIBS 2023 GIBS 2023-1 GIBS Initial Budget GIBS [PERSON_NAME] [PERS…" at bounding box center [350, 308] width 117 height 23
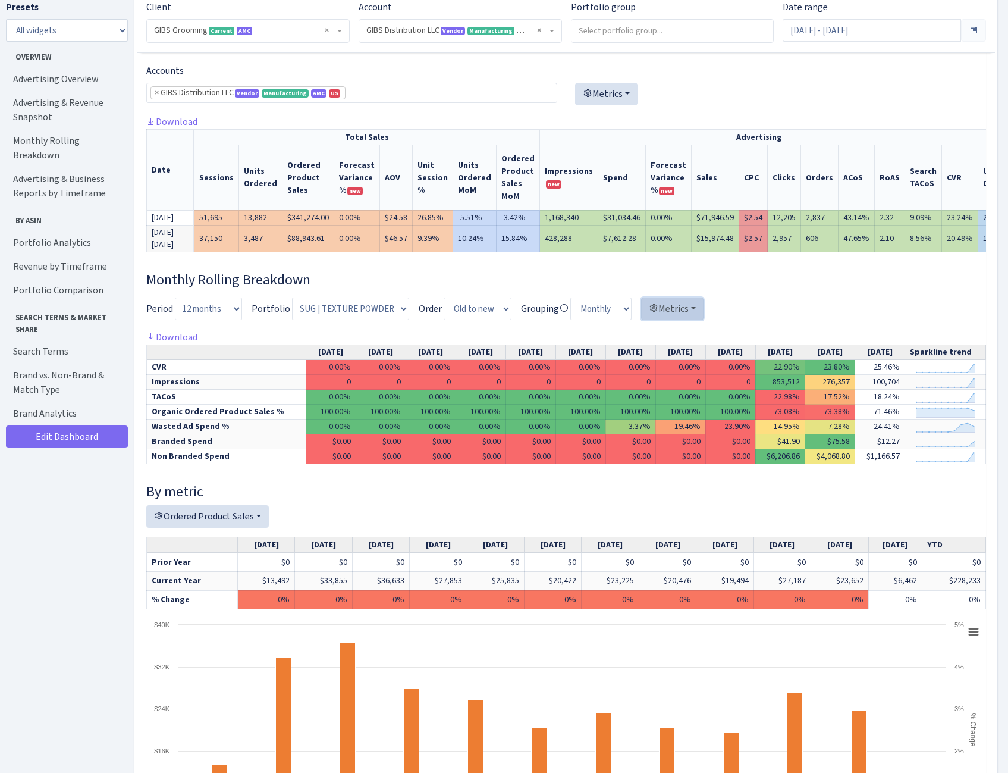
click at [679, 320] on button "Metrics" at bounding box center [672, 308] width 62 height 23
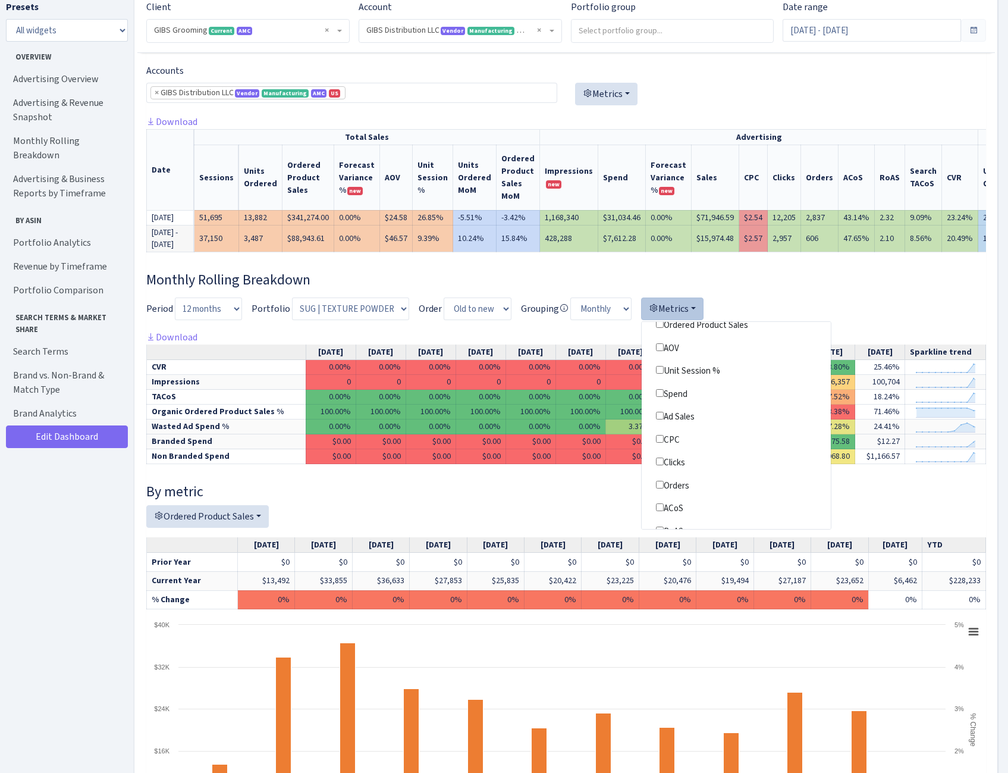
scroll to position [87, 0]
click at [669, 487] on label "ACoS" at bounding box center [736, 478] width 189 height 18
click at [664, 481] on input"] "ACoS" at bounding box center [660, 477] width 8 height 8
checkbox input"] "true"
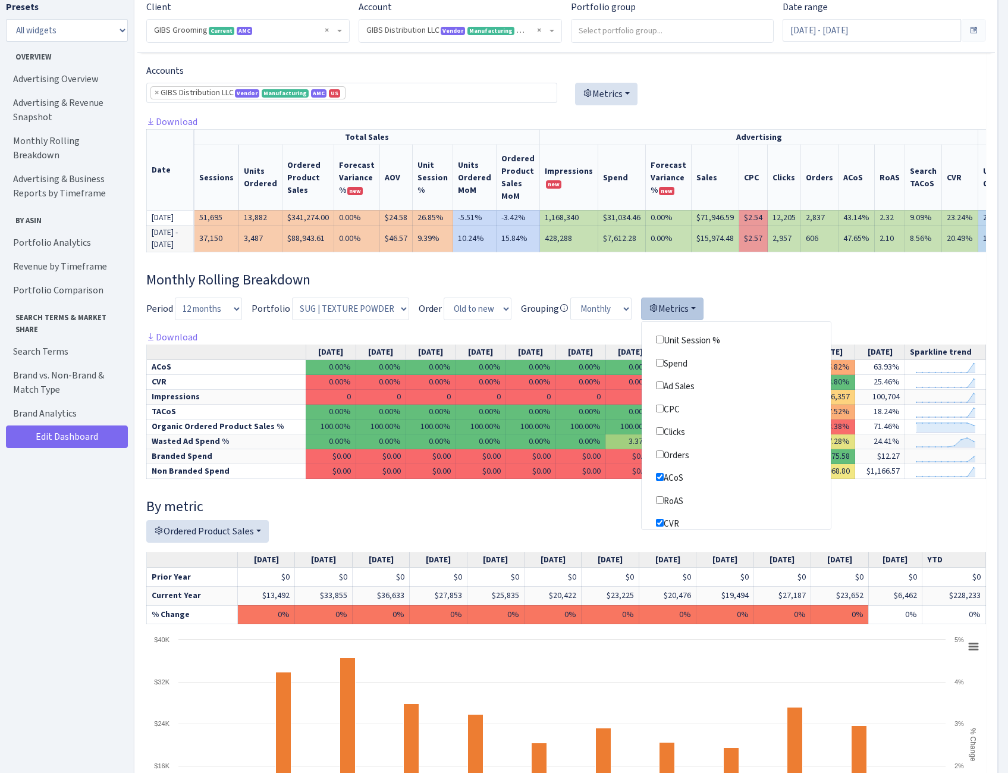
click at [914, 312] on div "Monthly Rolling Breakdown Period 3 months 6 months Year to date 12 months 15 mo…" at bounding box center [566, 571] width 840 height 601
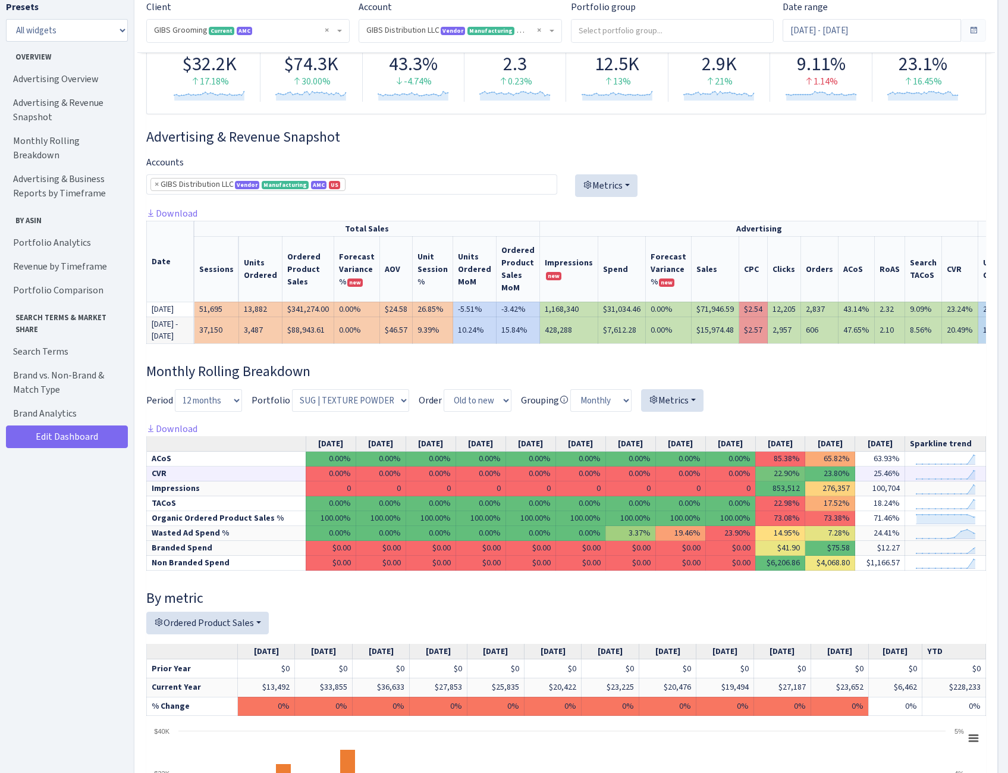
scroll to position [119, 0]
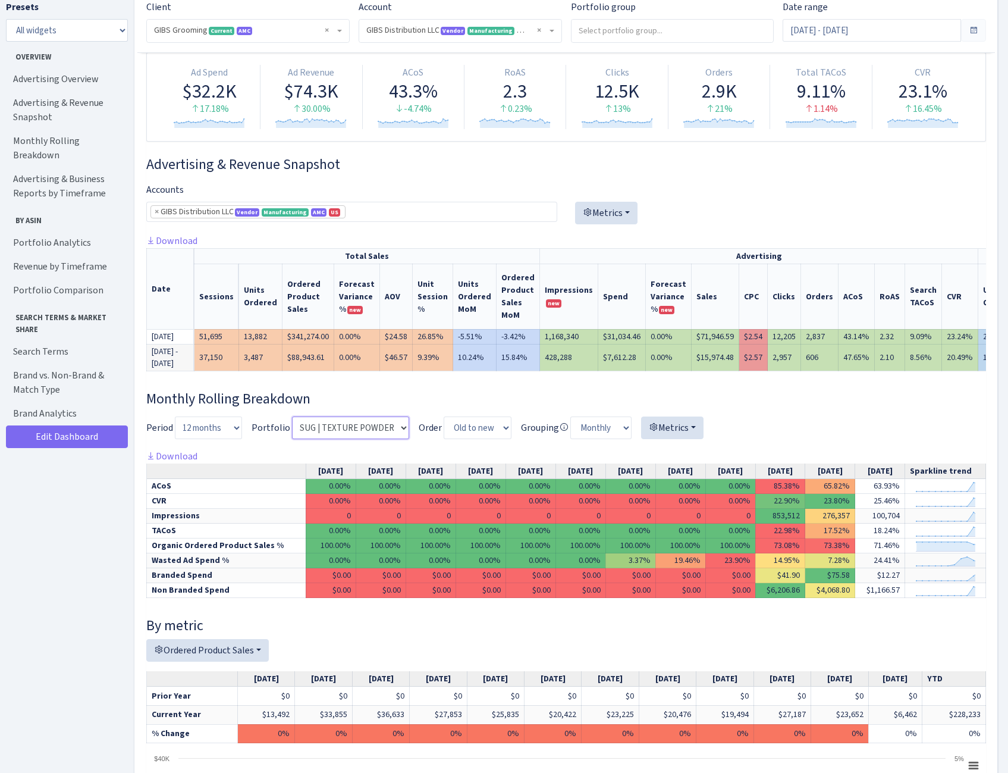
click at [373, 439] on select "... Archived GIBS 2023 GIBS 2023-1 GIBS Initial Budget GIBS [PERSON_NAME] [PERS…" at bounding box center [350, 427] width 117 height 23
select select
click at [292, 437] on select "... Archived GIBS 2023 GIBS 2023-1 GIBS Initial Budget GIBS [PERSON_NAME] [PERS…" at bounding box center [350, 427] width 117 height 23
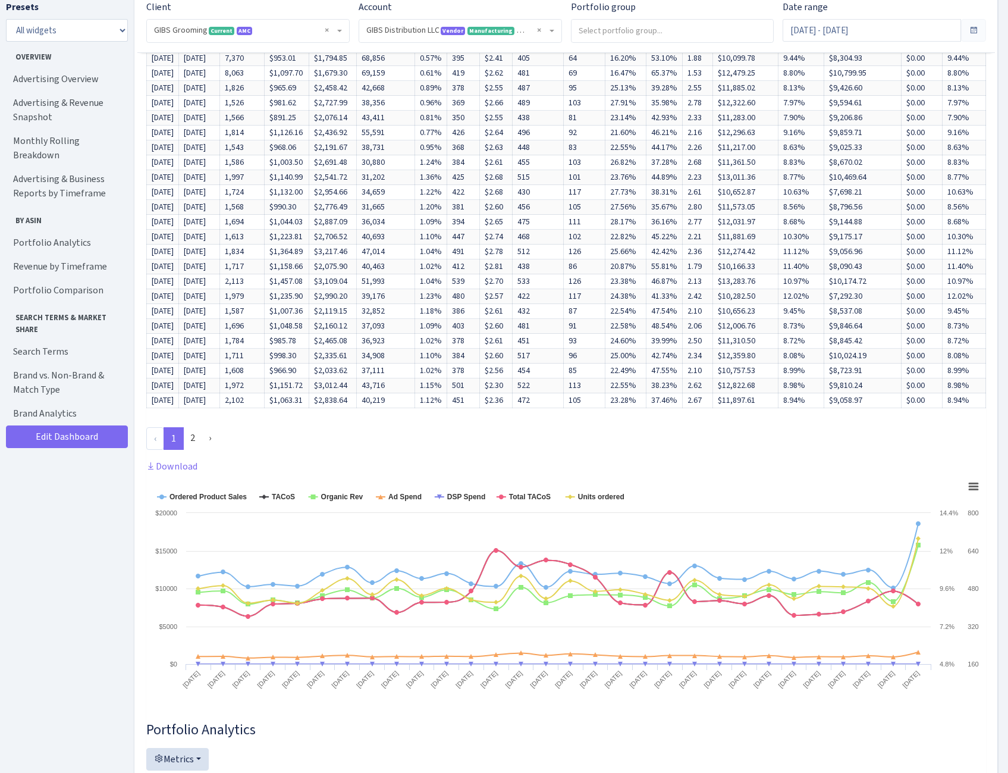
scroll to position [1190, 0]
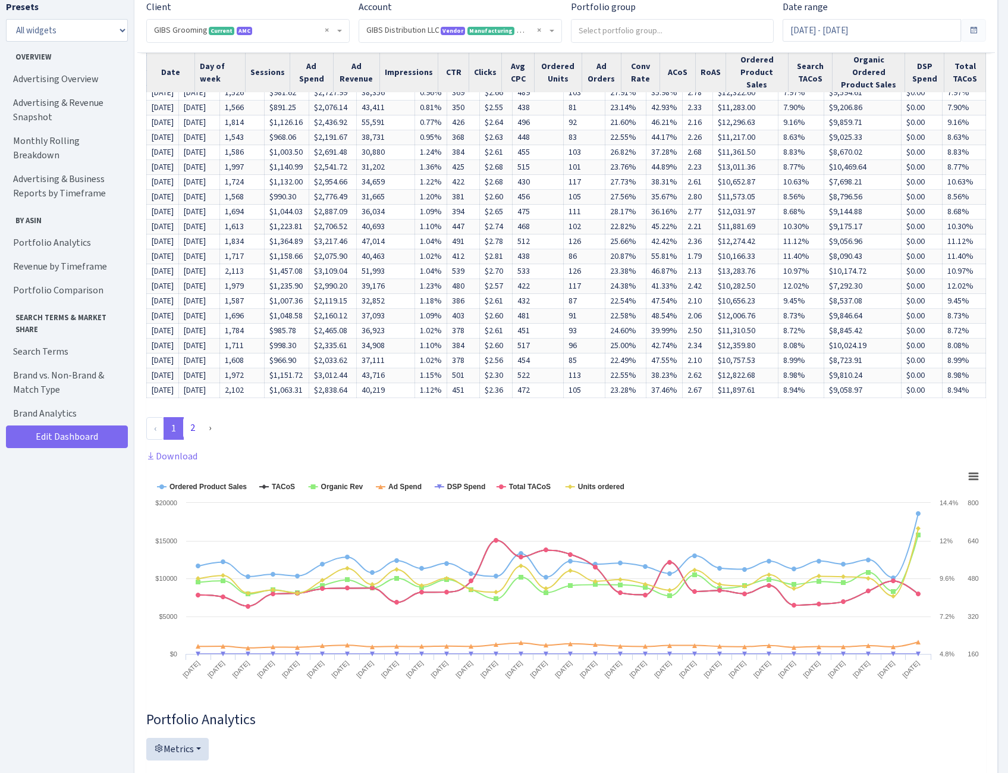
click at [195, 438] on link "2" at bounding box center [192, 427] width 19 height 21
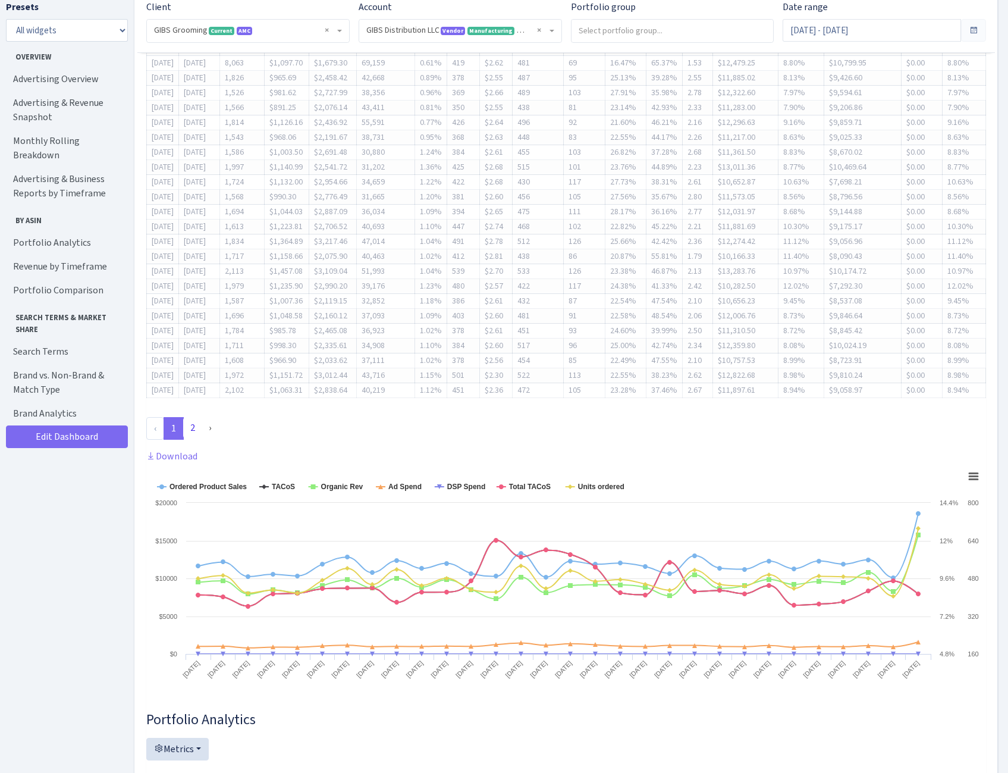
scroll to position [1088, 0]
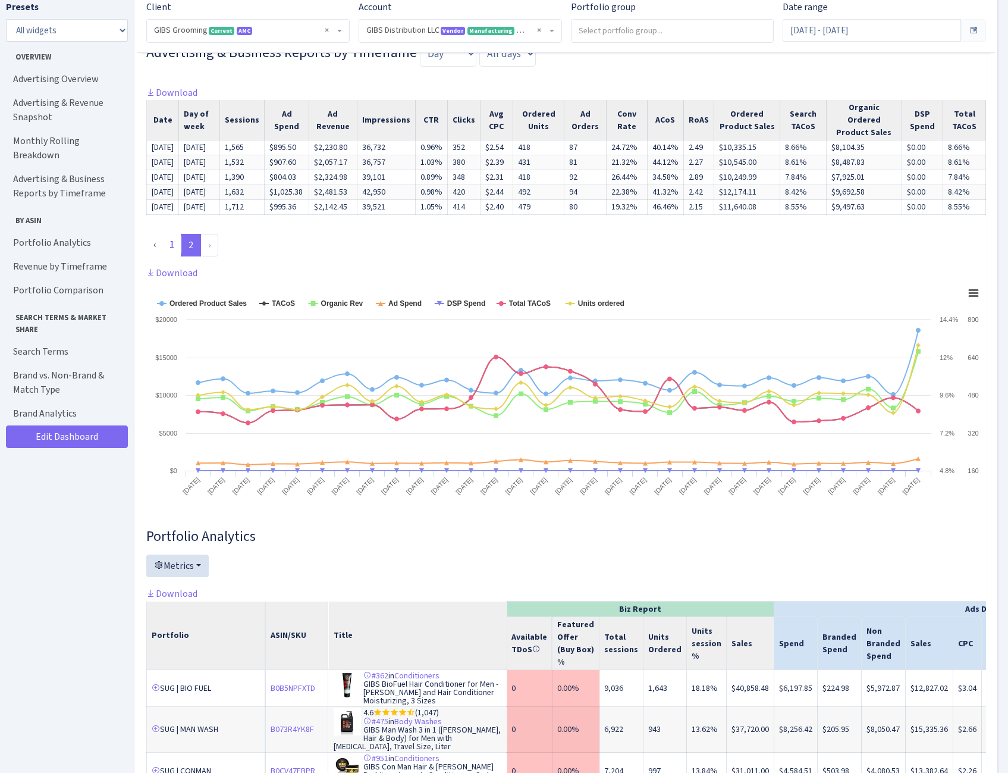
click at [172, 255] on link "1" at bounding box center [171, 244] width 19 height 21
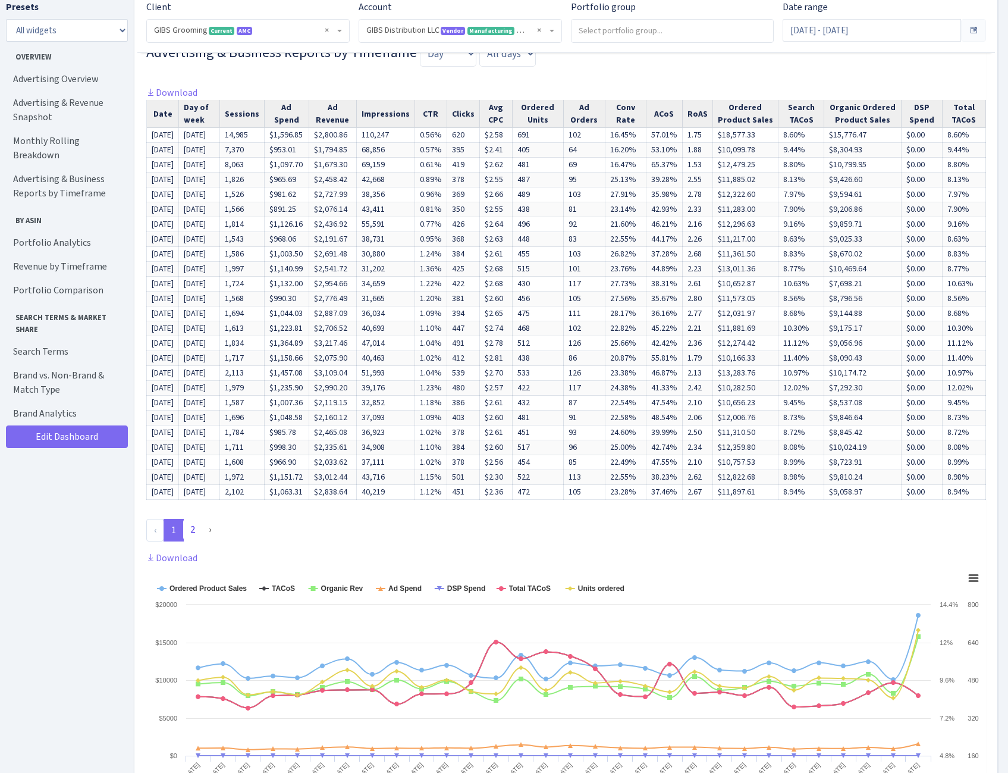
click at [193, 540] on link "2" at bounding box center [192, 529] width 19 height 21
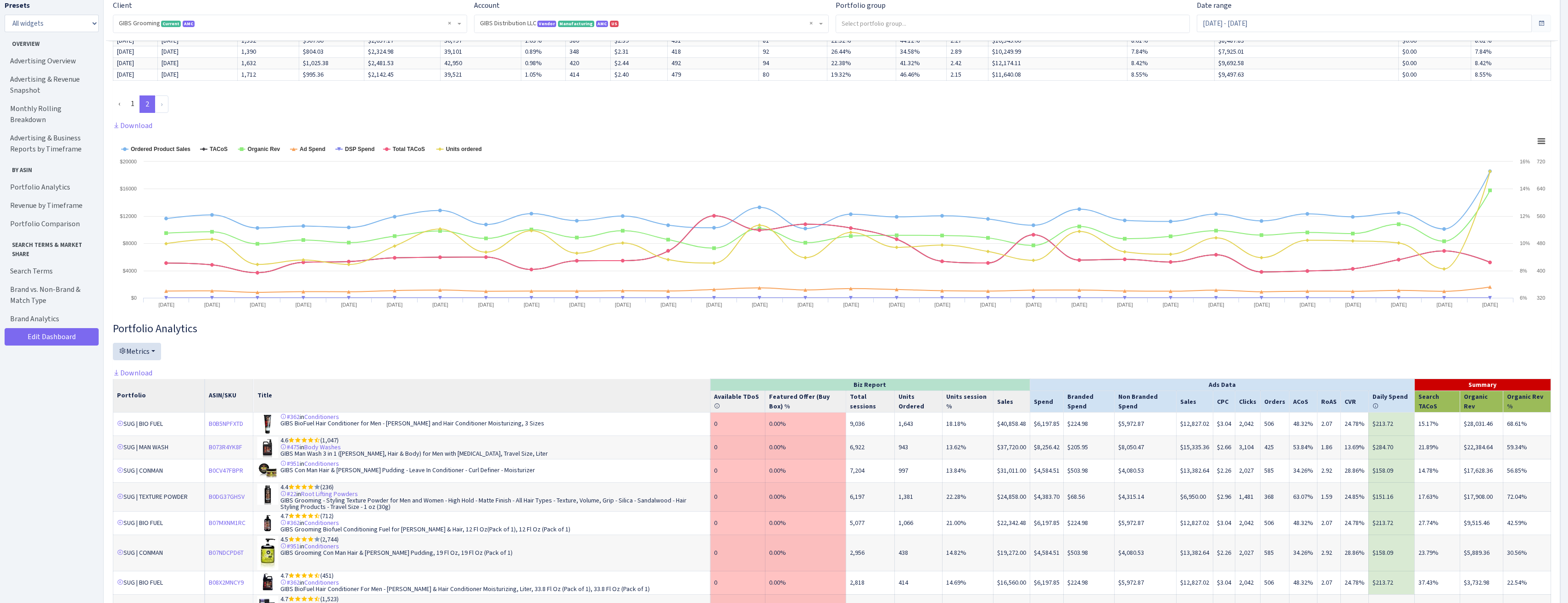
scroll to position [871, 0]
